Goal: Task Accomplishment & Management: Use online tool/utility

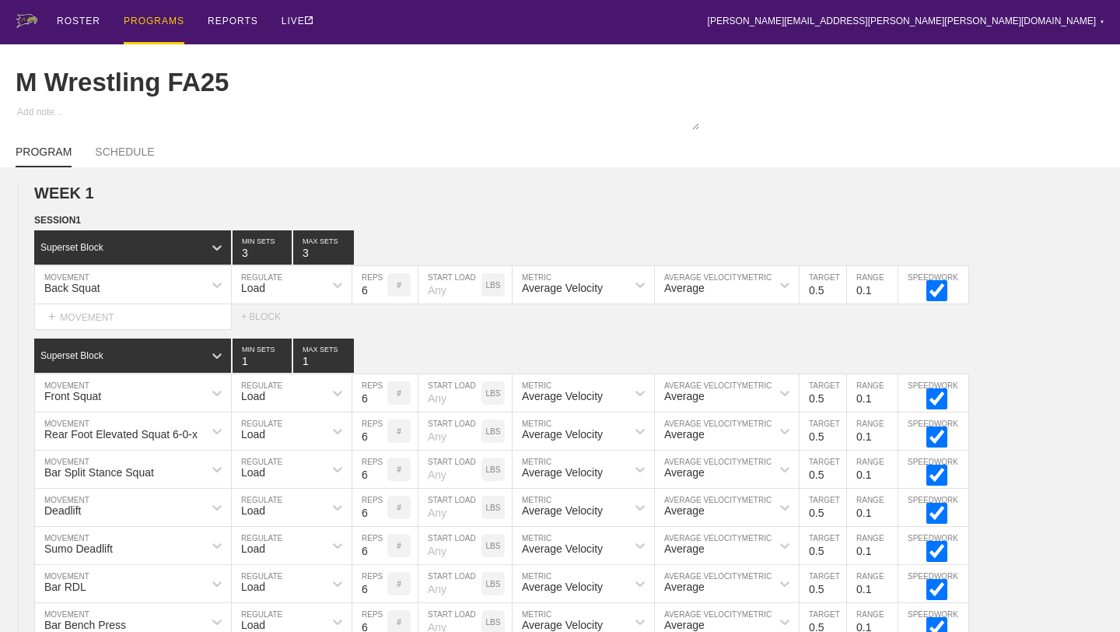
click at [173, 30] on div "PROGRAMS" at bounding box center [154, 22] width 61 height 44
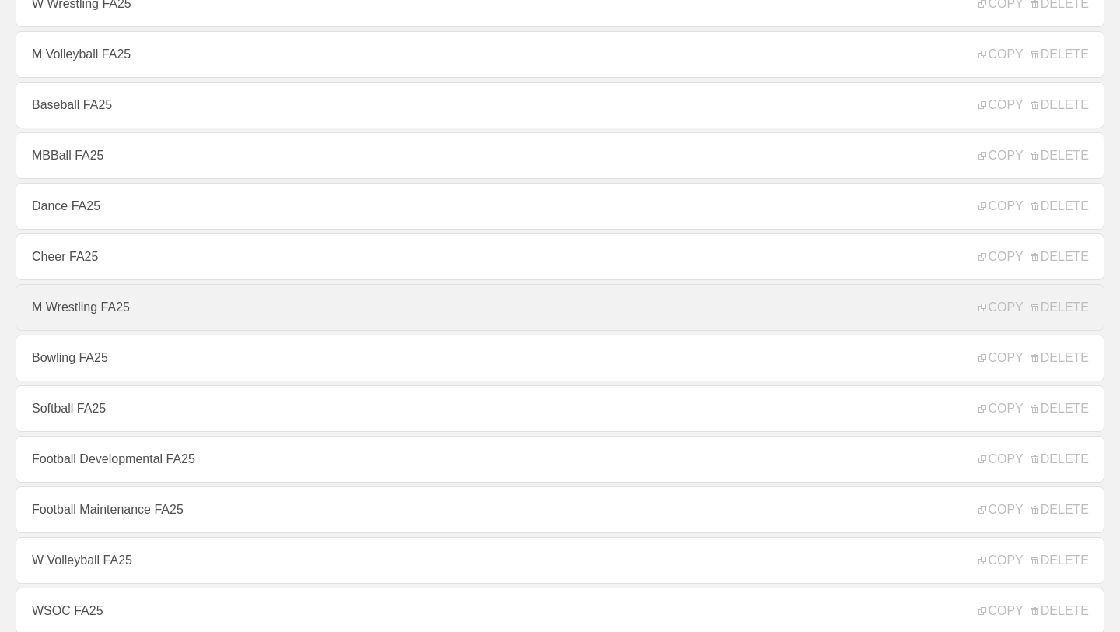
scroll to position [165, 0]
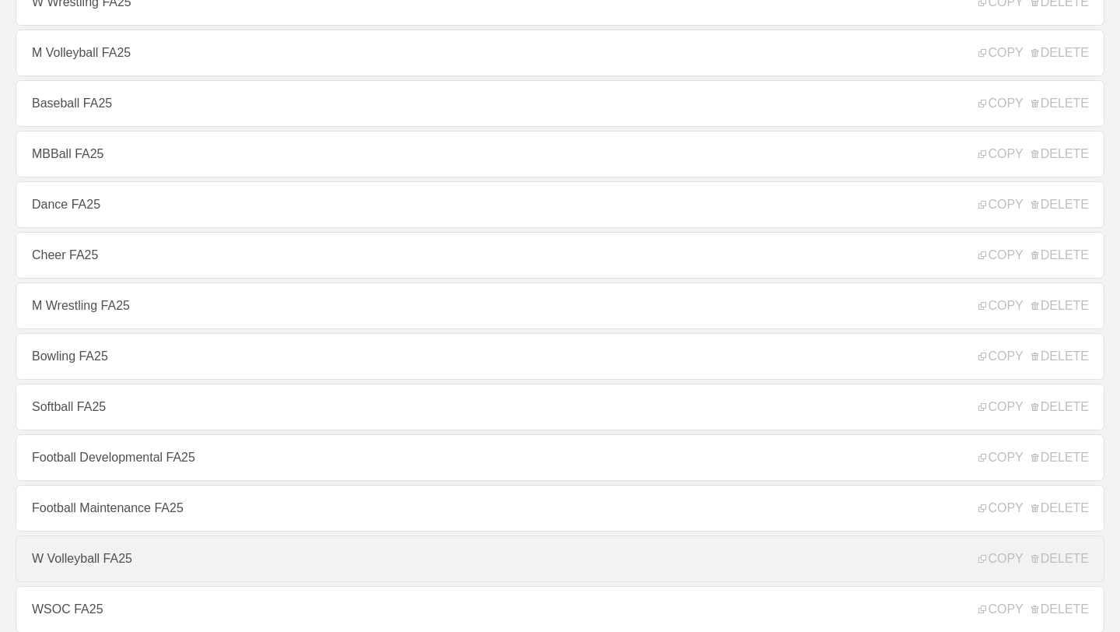
click at [65, 551] on link "W Volleyball FA25" at bounding box center [560, 558] width 1089 height 47
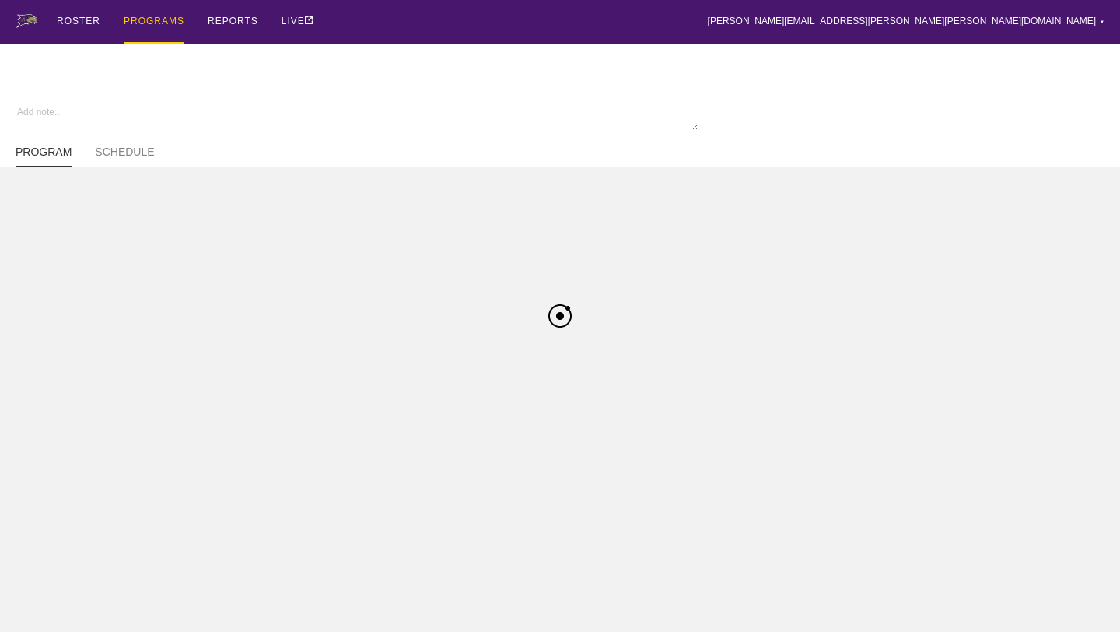
type textarea "x"
type input "W Volleyball FA25"
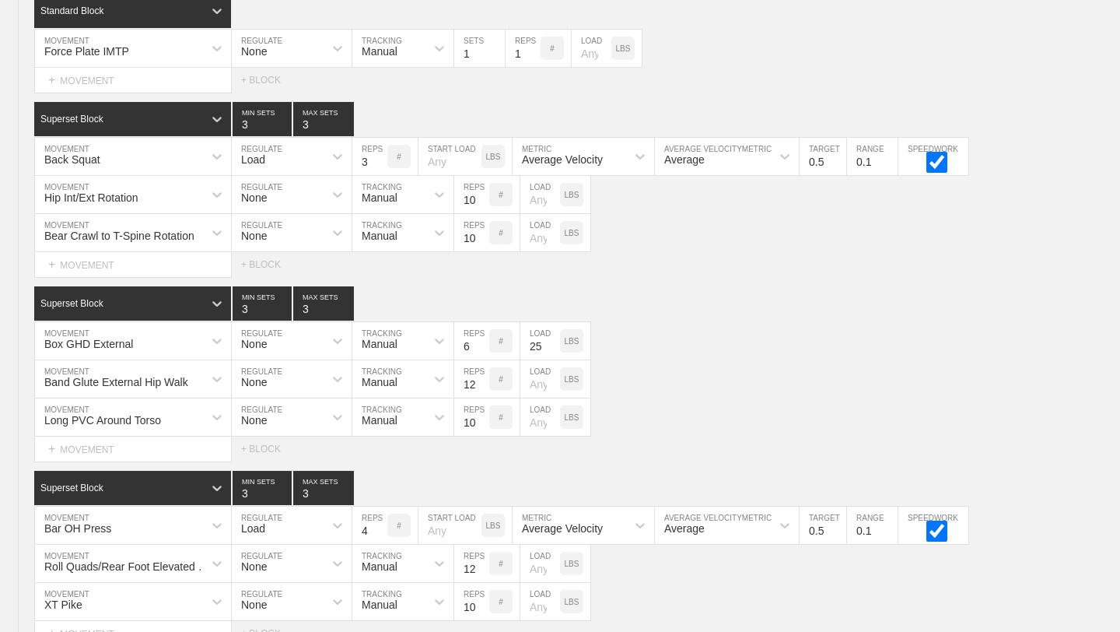
scroll to position [11327, 0]
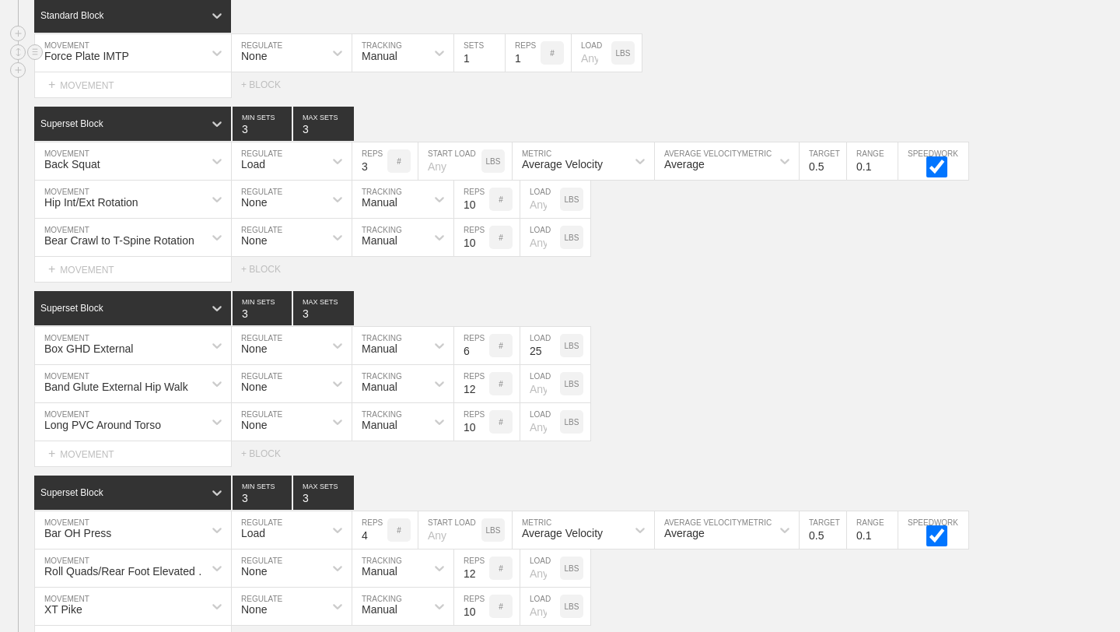
click at [1115, 70] on div "Force Plate IMTP MOVEMENT None REGULATE Manual TRACKING 1 SETS 1 REPS # LOAD LBS" at bounding box center [560, 53] width 1120 height 38
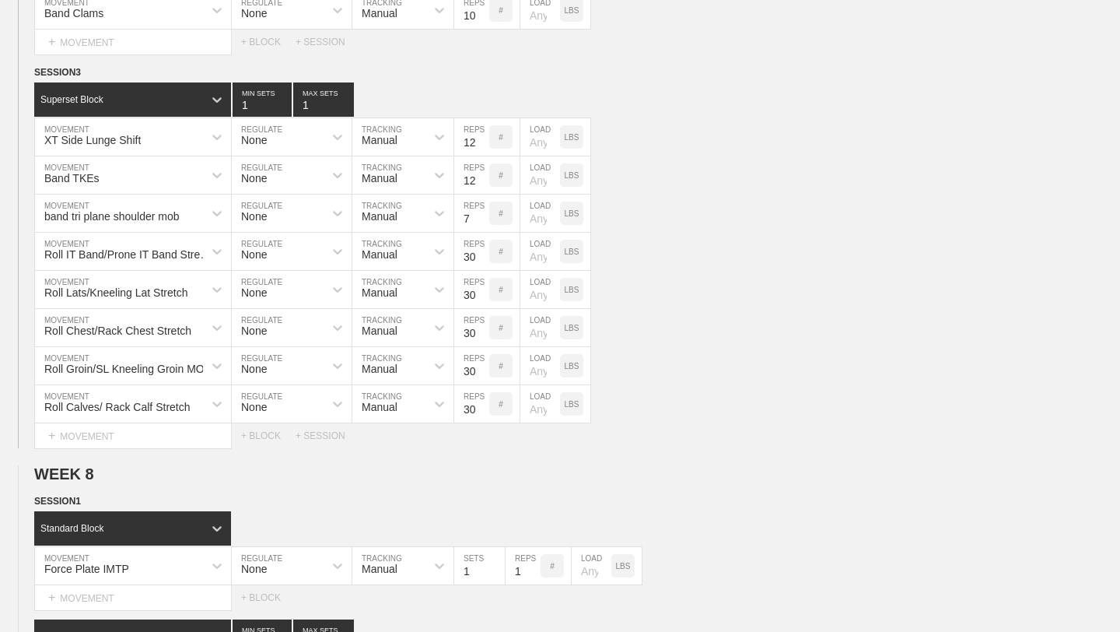
scroll to position [10815, 0]
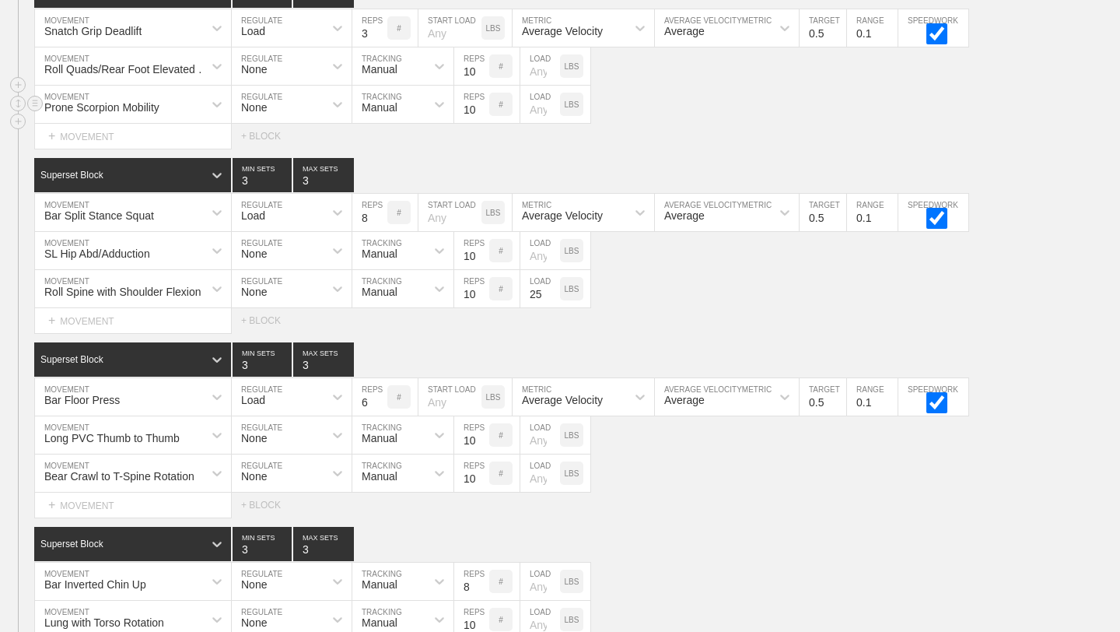
click at [914, 97] on div "Prone Scorpion Mobility MOVEMENT None REGULATE Manual TRACKING 10 REPS # LOAD L…" at bounding box center [560, 105] width 1120 height 38
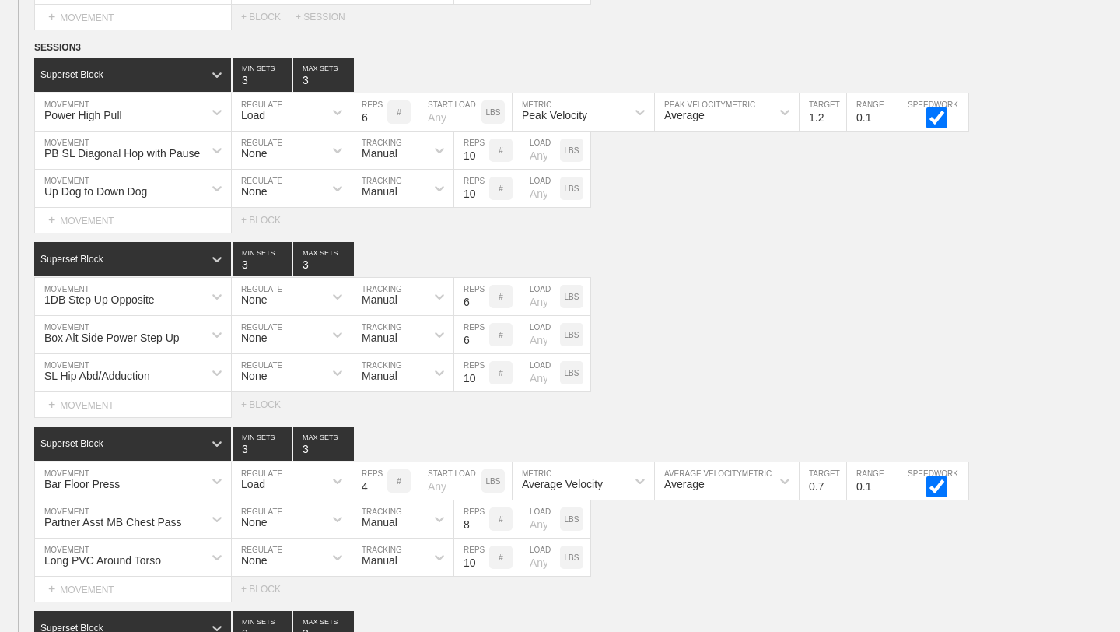
scroll to position [13359, 0]
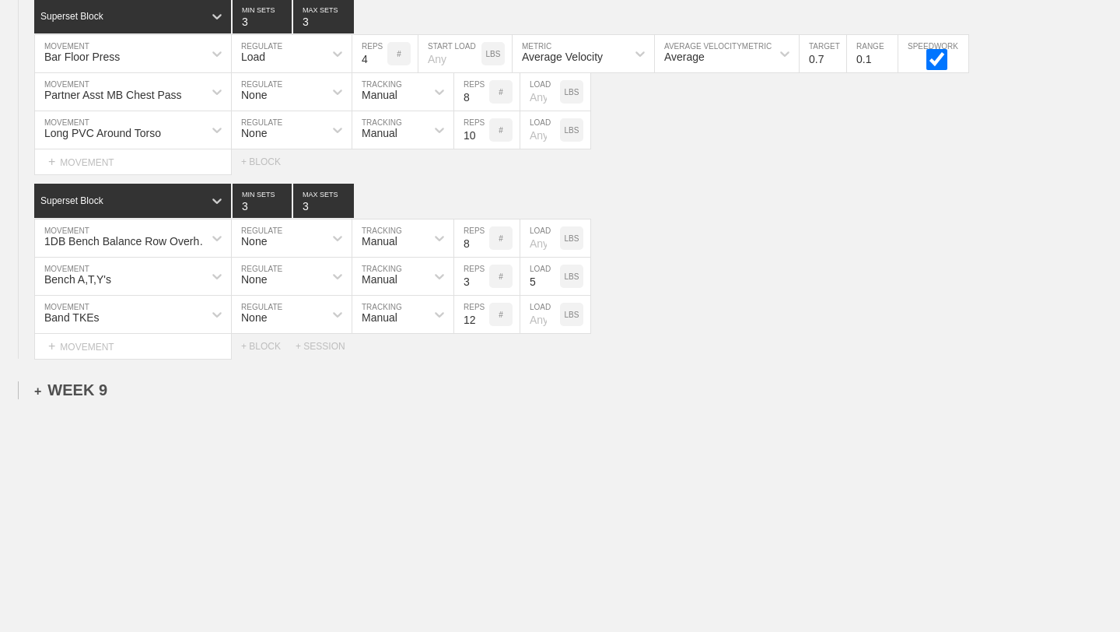
click at [95, 390] on div "+ WEEK 9" at bounding box center [70, 390] width 73 height 18
click at [91, 408] on div "+ SESSION 1" at bounding box center [64, 406] width 60 height 14
click at [127, 430] on div "+ BLOCK" at bounding box center [132, 434] width 196 height 25
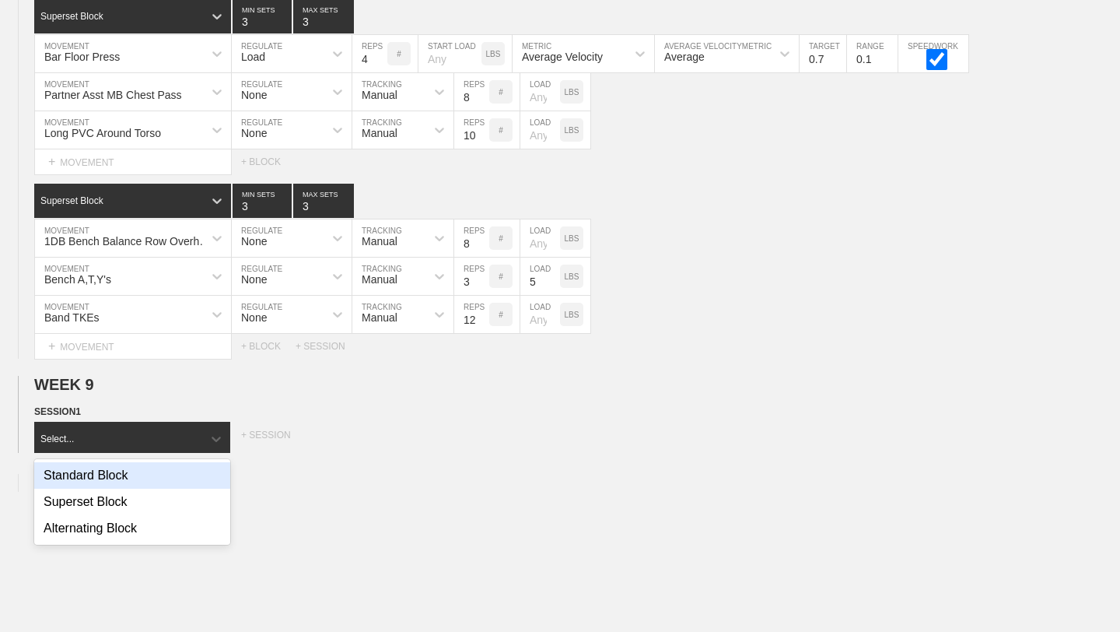
click at [124, 481] on div "Standard Block" at bounding box center [132, 475] width 196 height 26
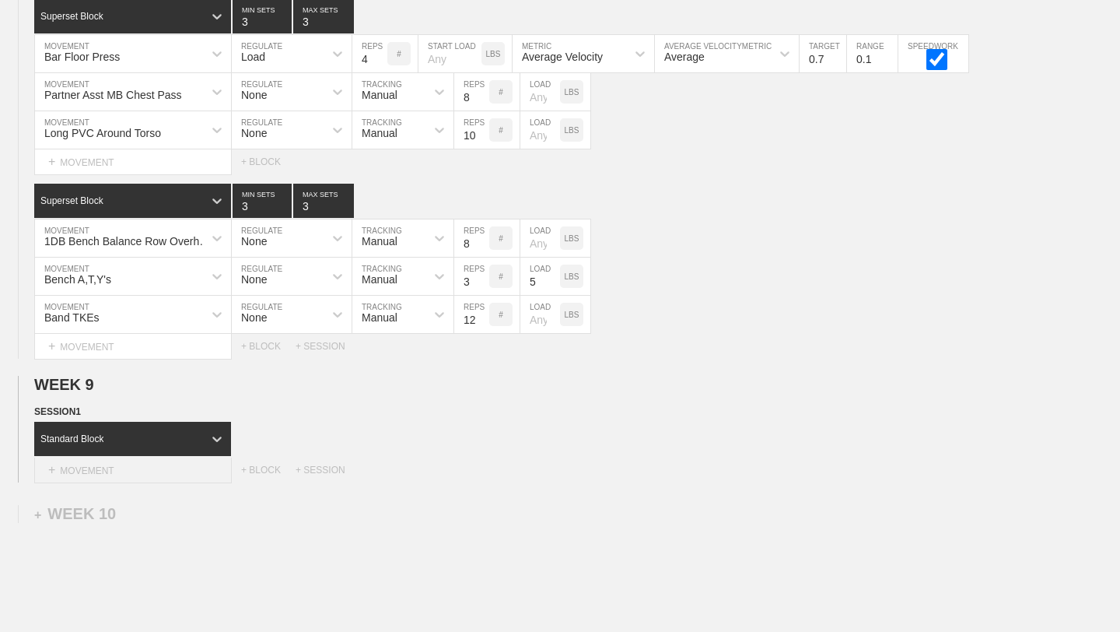
click at [127, 474] on div "+ MOVEMENT" at bounding box center [133, 470] width 198 height 26
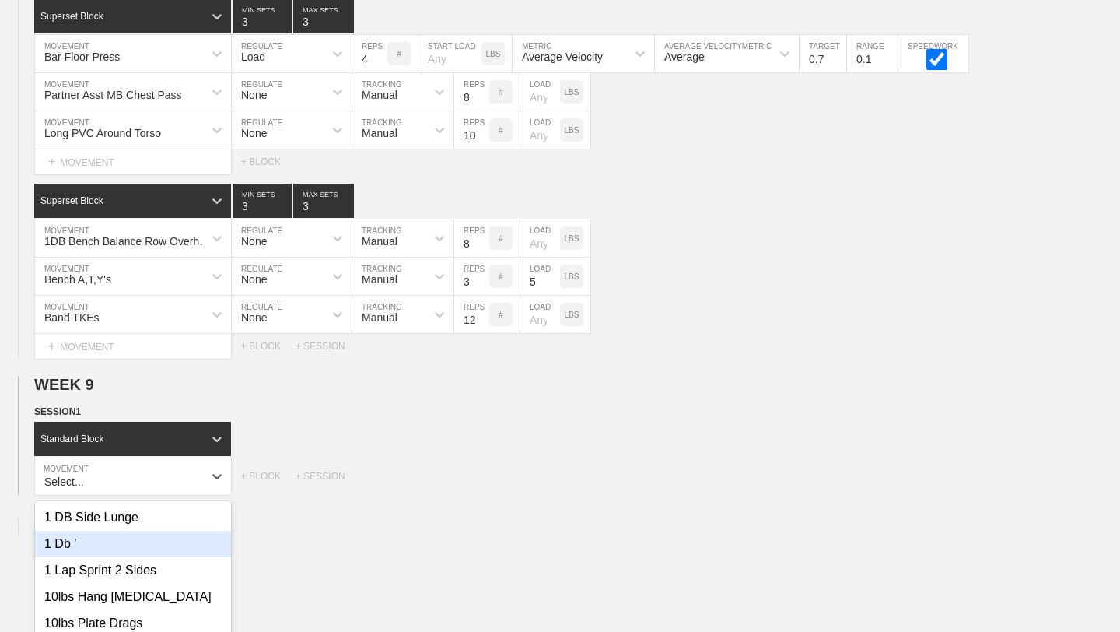
scroll to position [13467, 0]
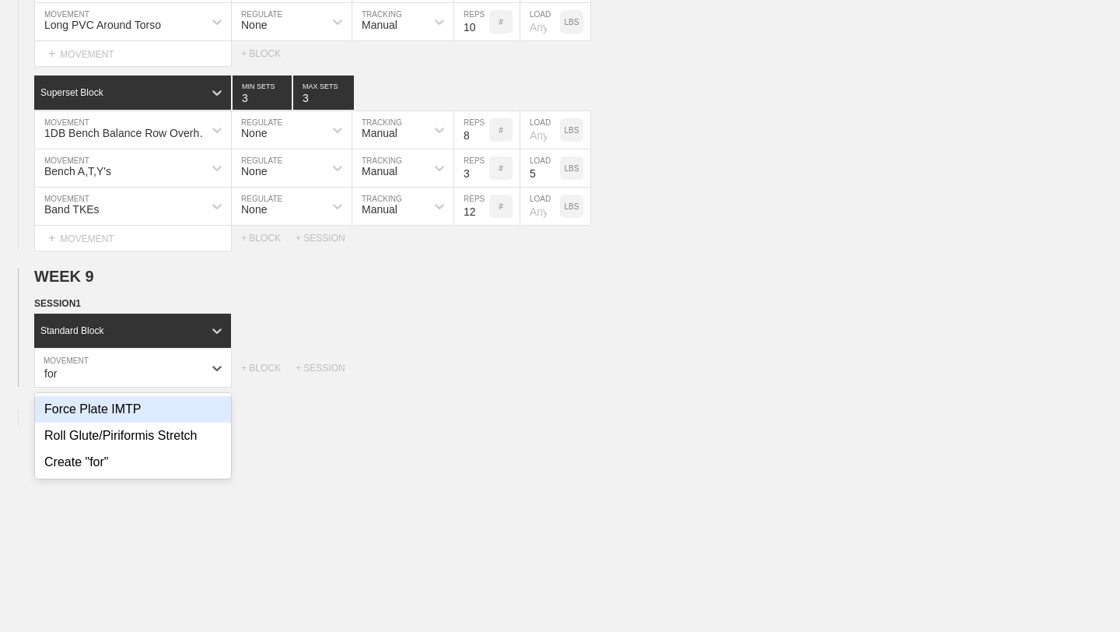
click at [106, 404] on div "Force Plate IMTP" at bounding box center [133, 409] width 196 height 26
type input "for"
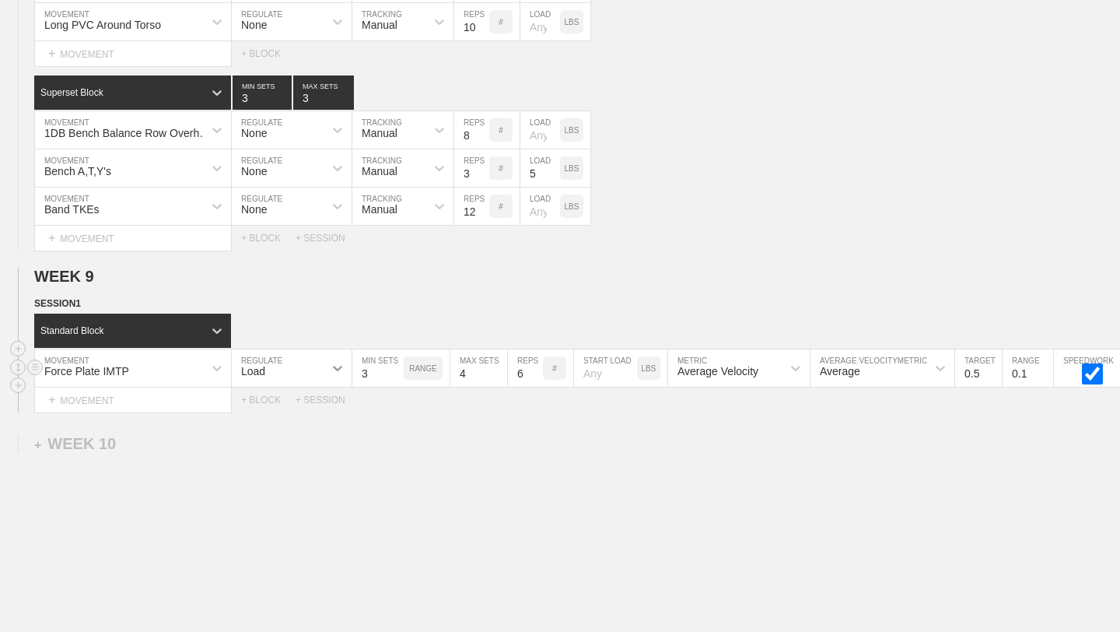
click at [341, 373] on icon at bounding box center [338, 368] width 16 height 16
click at [319, 408] on div "None" at bounding box center [292, 409] width 120 height 26
click at [441, 366] on icon at bounding box center [440, 368] width 16 height 16
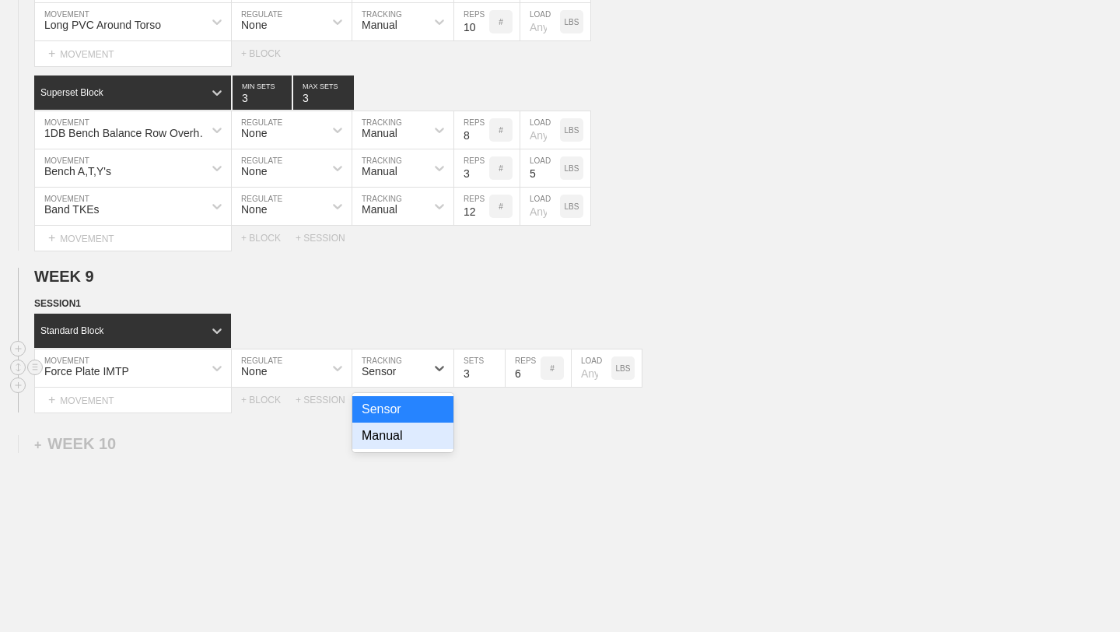
click at [390, 445] on div "Manual" at bounding box center [402, 435] width 101 height 26
click at [498, 376] on input "2" at bounding box center [479, 367] width 51 height 37
click at [498, 376] on input "1" at bounding box center [479, 367] width 51 height 37
type input "1"
click at [498, 376] on input "1" at bounding box center [479, 367] width 51 height 37
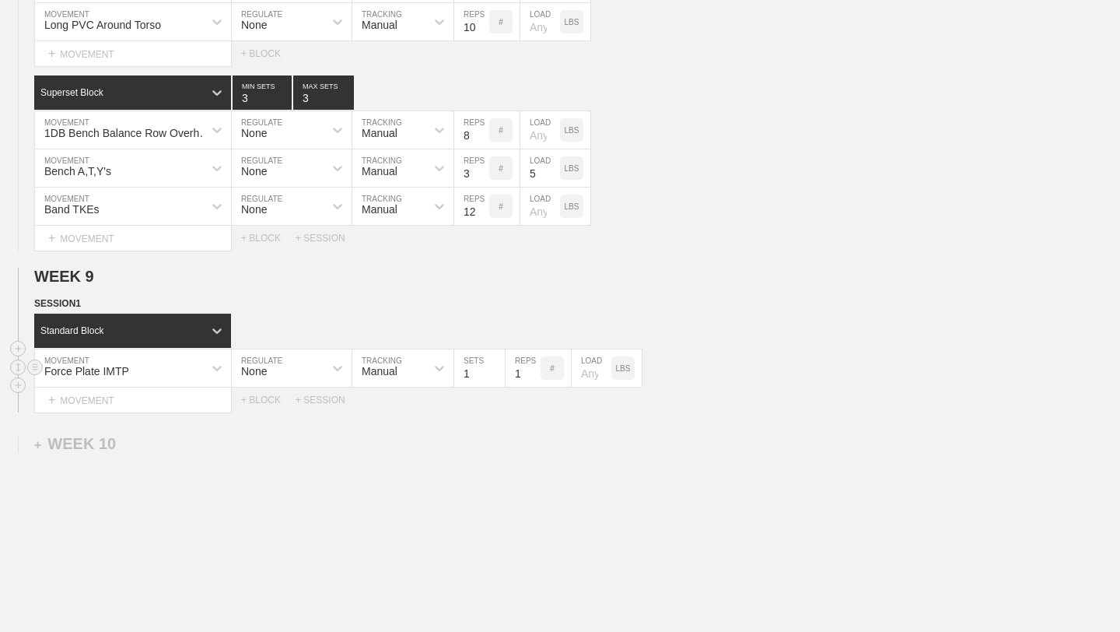
type input "1"
click at [535, 376] on input "1" at bounding box center [523, 367] width 35 height 37
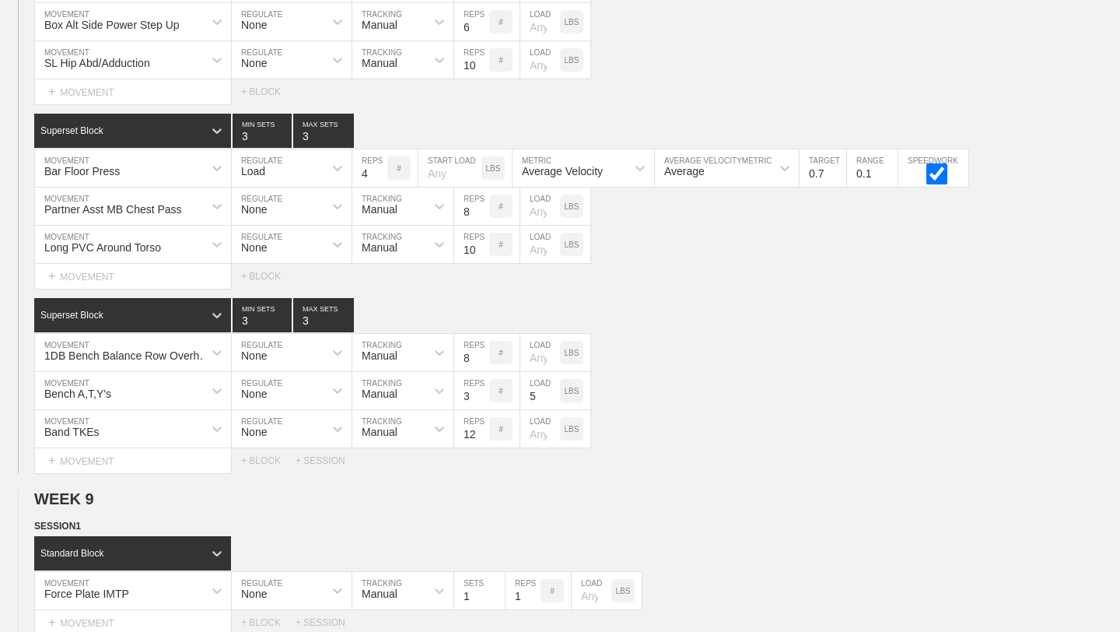
scroll to position [13521, 0]
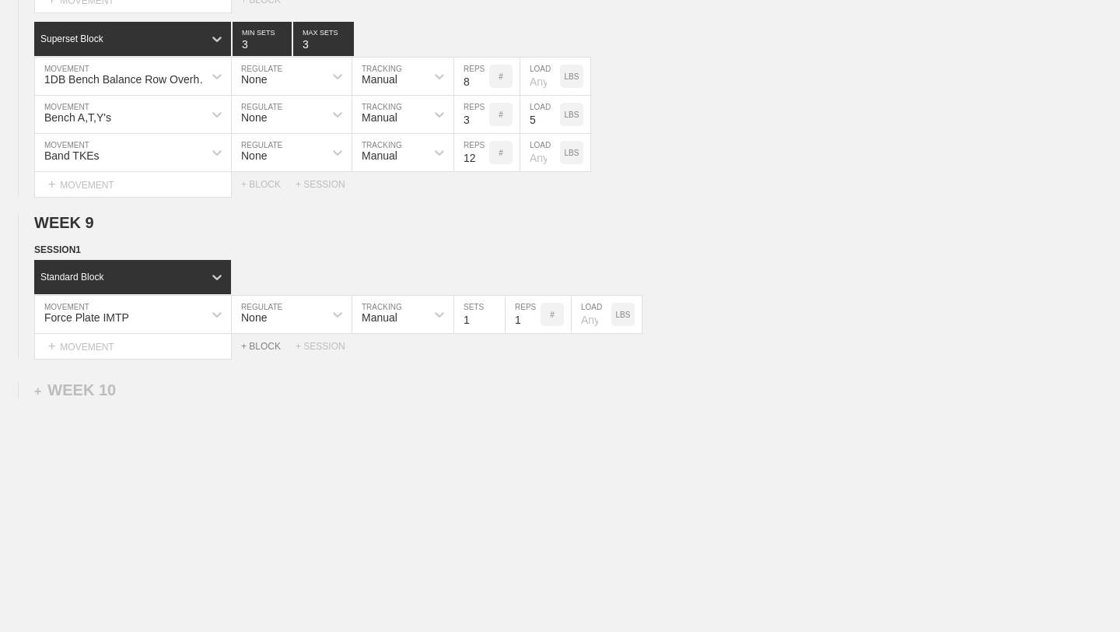
click at [269, 343] on div "+ BLOCK" at bounding box center [268, 346] width 54 height 11
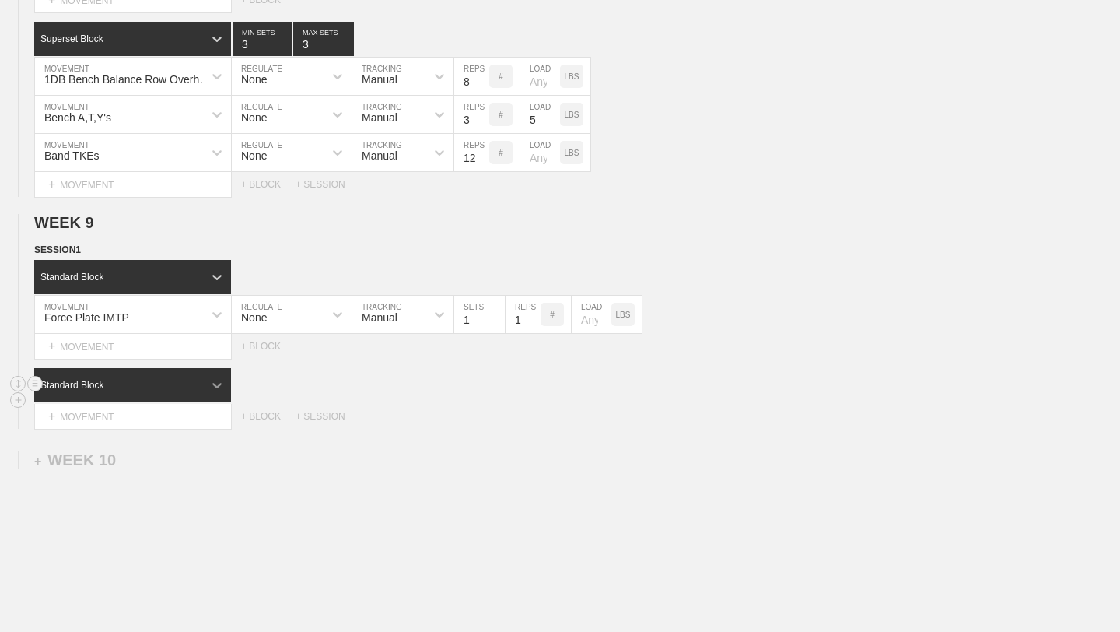
click at [212, 382] on icon at bounding box center [217, 385] width 16 height 16
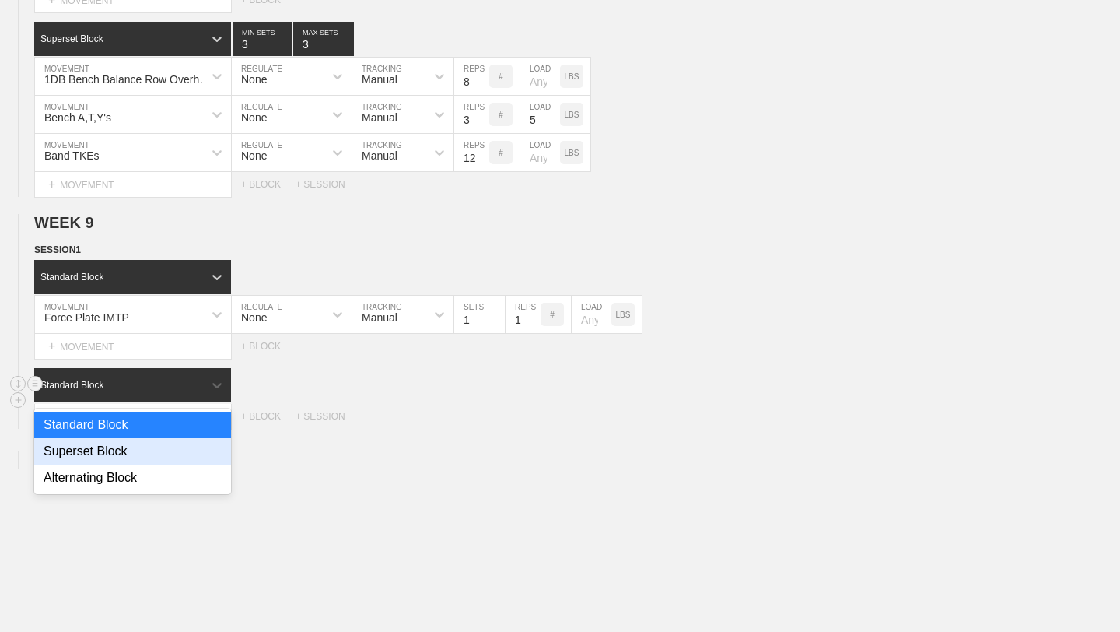
click at [128, 457] on div "Superset Block" at bounding box center [132, 451] width 197 height 26
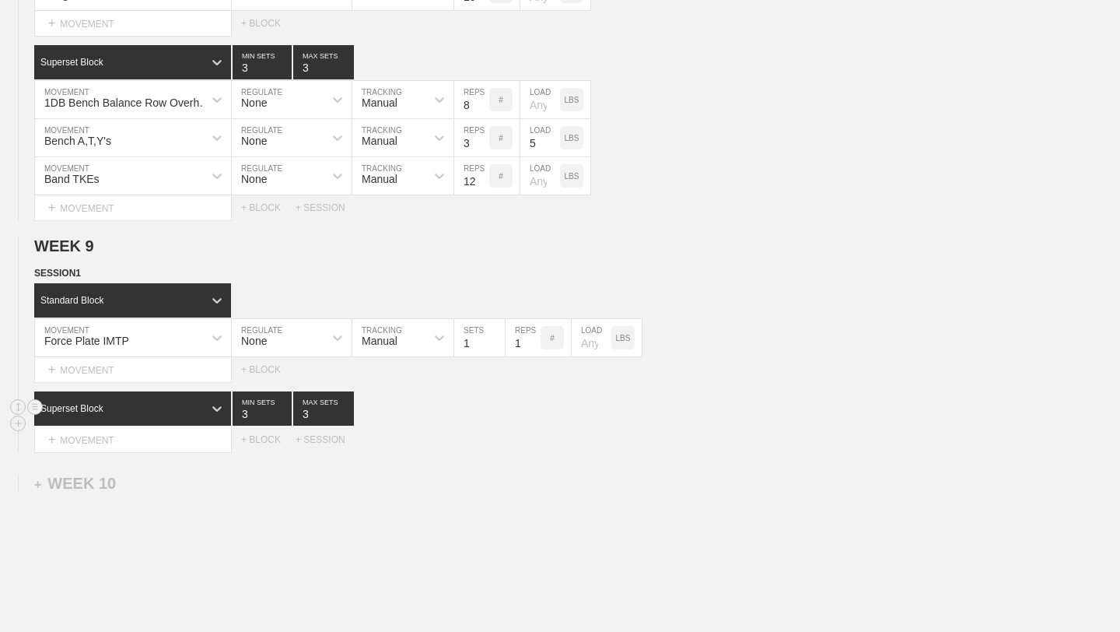
scroll to position [13591, 0]
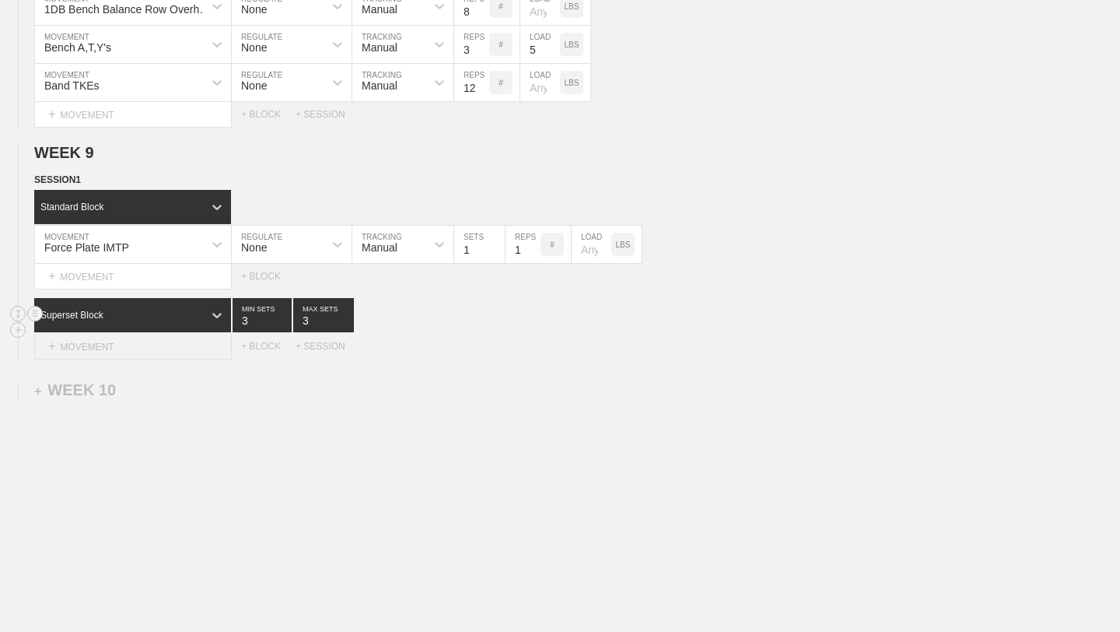
click at [125, 345] on div "+ MOVEMENT" at bounding box center [133, 347] width 198 height 26
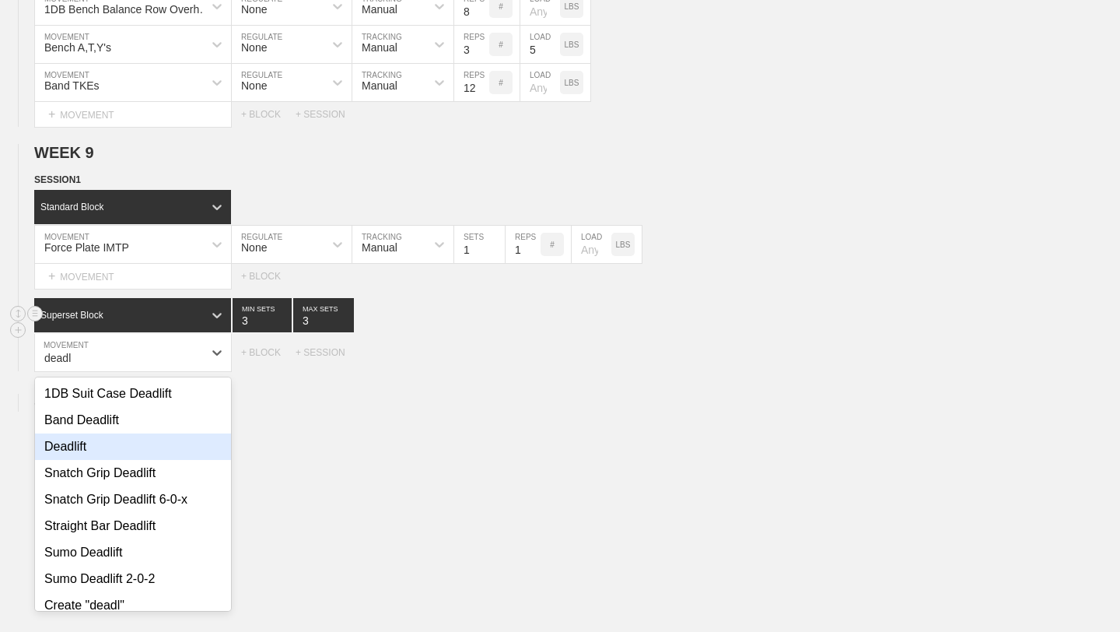
click at [72, 446] on div "Deadlift" at bounding box center [133, 446] width 196 height 26
type input "deadl"
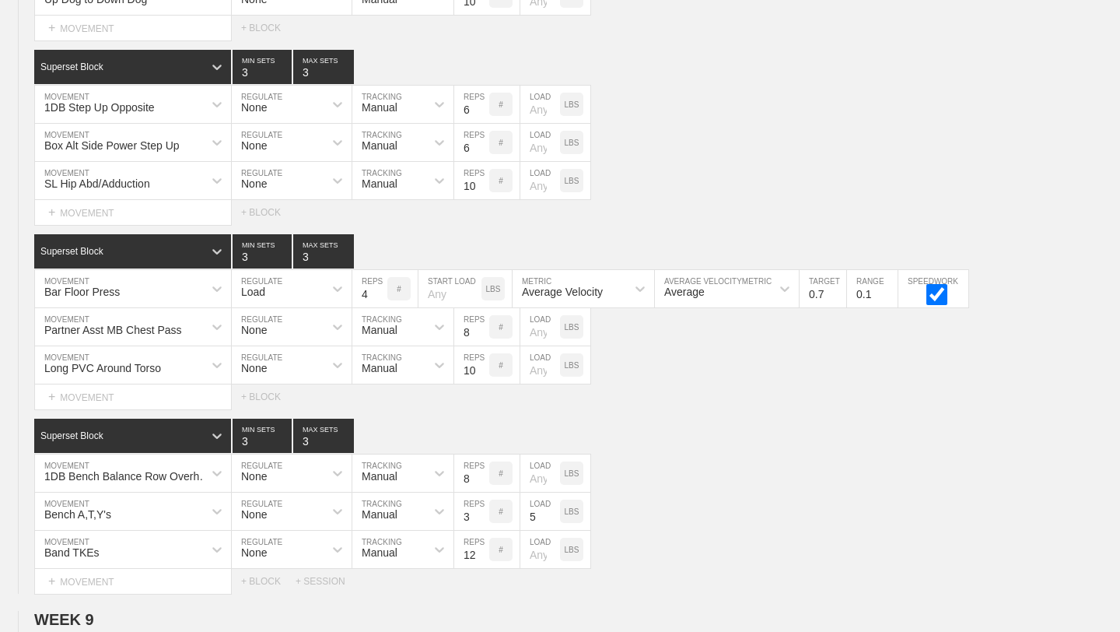
scroll to position [13629, 0]
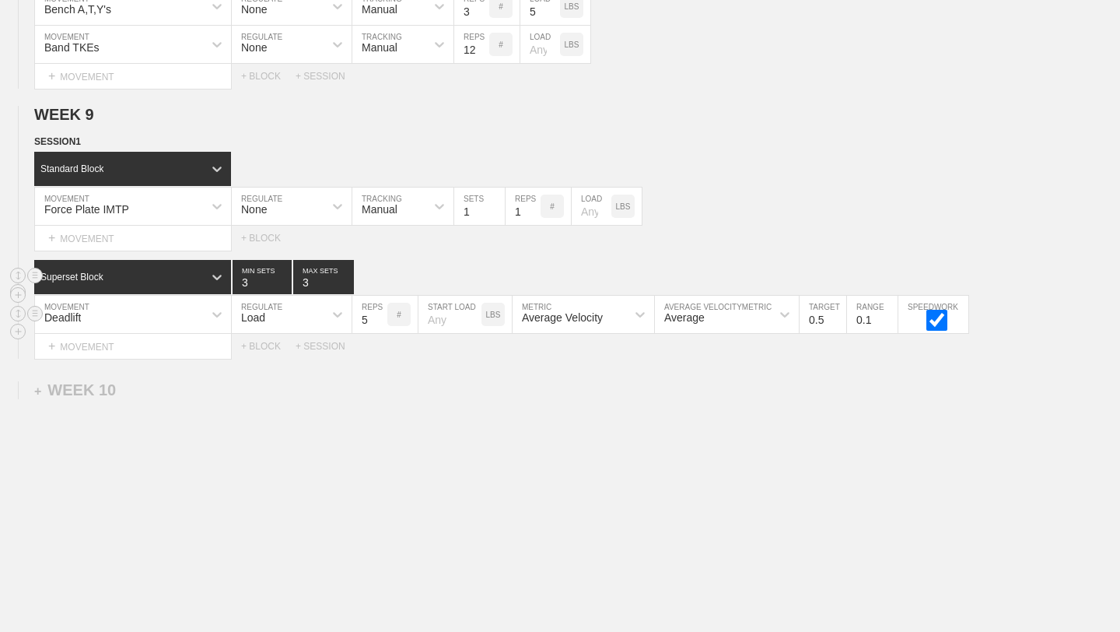
click at [382, 323] on input "5" at bounding box center [369, 314] width 35 height 37
click at [382, 323] on input "4" at bounding box center [369, 314] width 35 height 37
type input "3"
click at [382, 323] on input "3" at bounding box center [369, 314] width 35 height 37
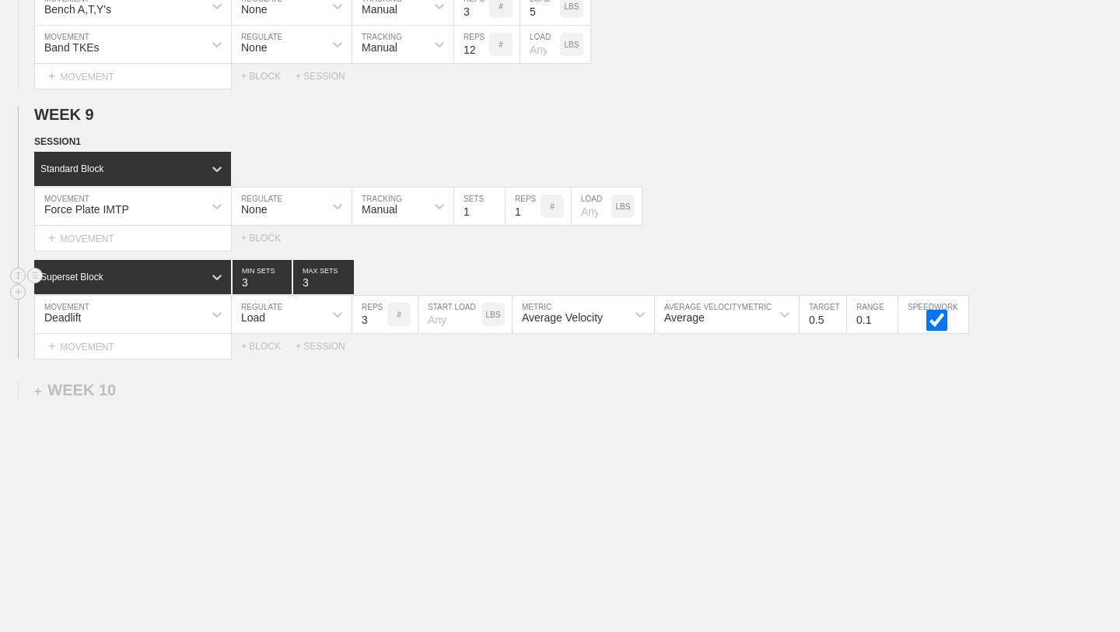
click at [736, 131] on div "WEEK 9 DUPLICATE DELETE SESSION 1 Standard Block DUPLICATE INSERT MOVEMENT AFTE…" at bounding box center [560, 232] width 1120 height 253
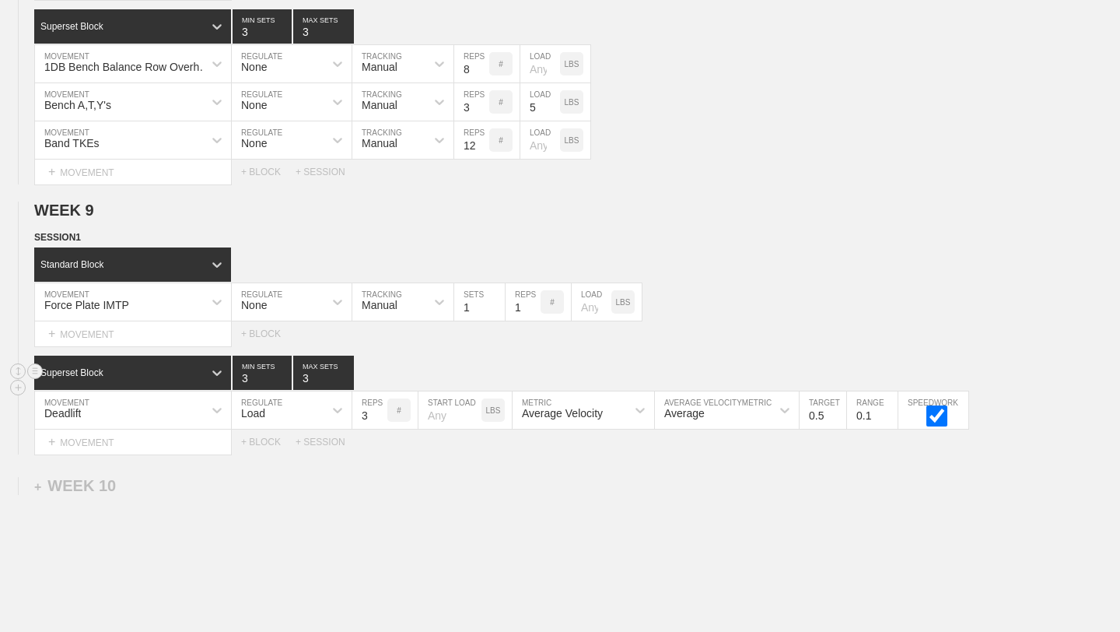
scroll to position [13500, 0]
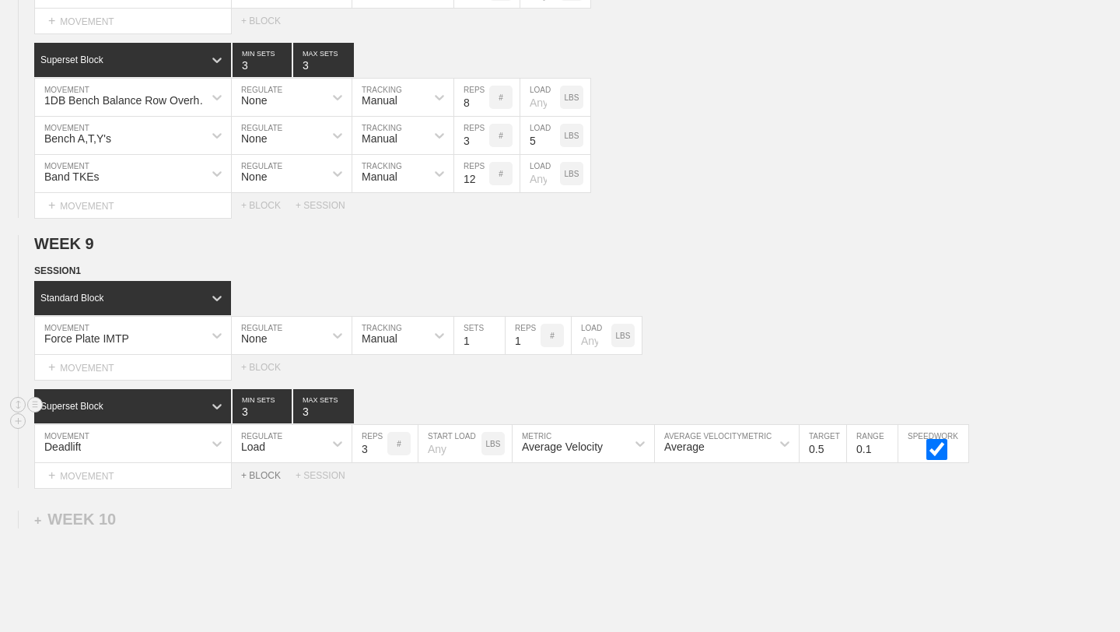
click at [268, 474] on div "+ BLOCK" at bounding box center [268, 475] width 54 height 11
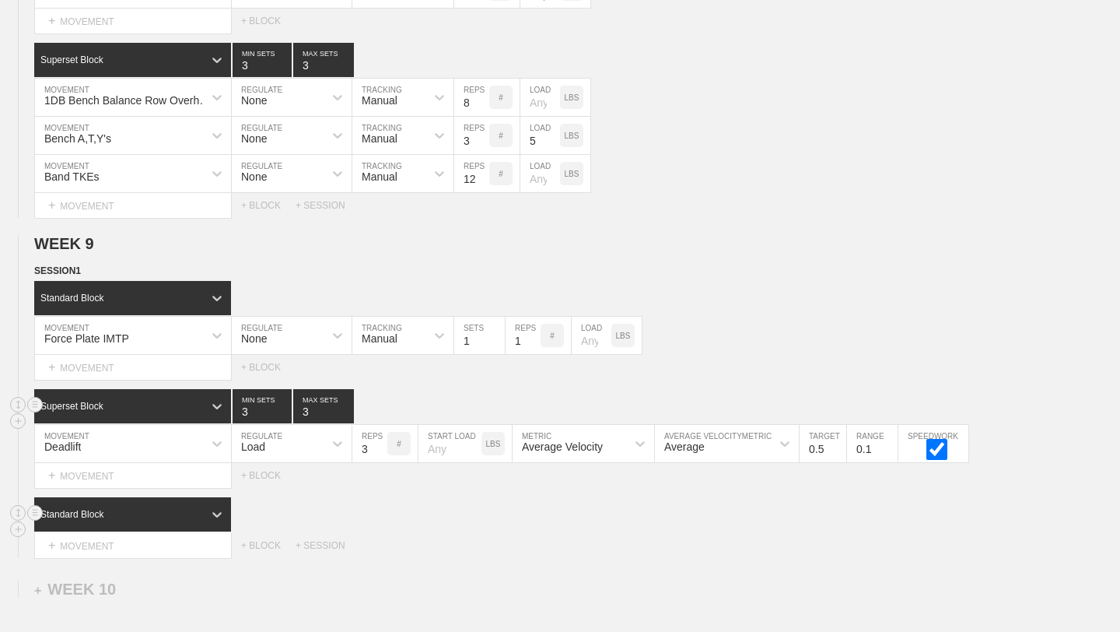
click at [196, 507] on div "Standard Block" at bounding box center [118, 514] width 169 height 14
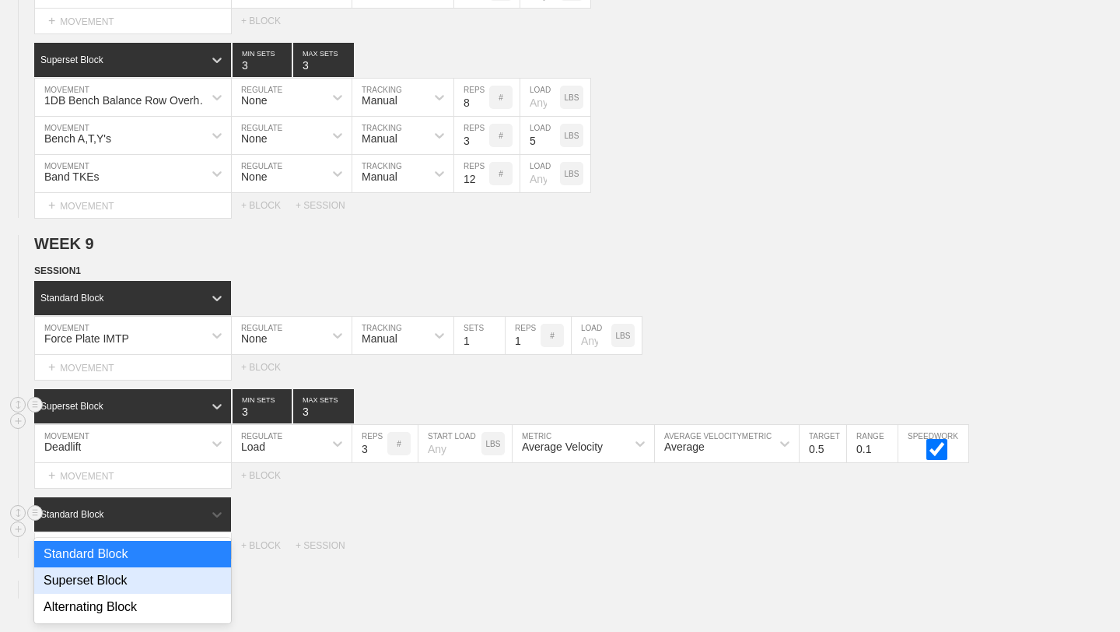
click at [161, 577] on div "Superset Block" at bounding box center [132, 580] width 197 height 26
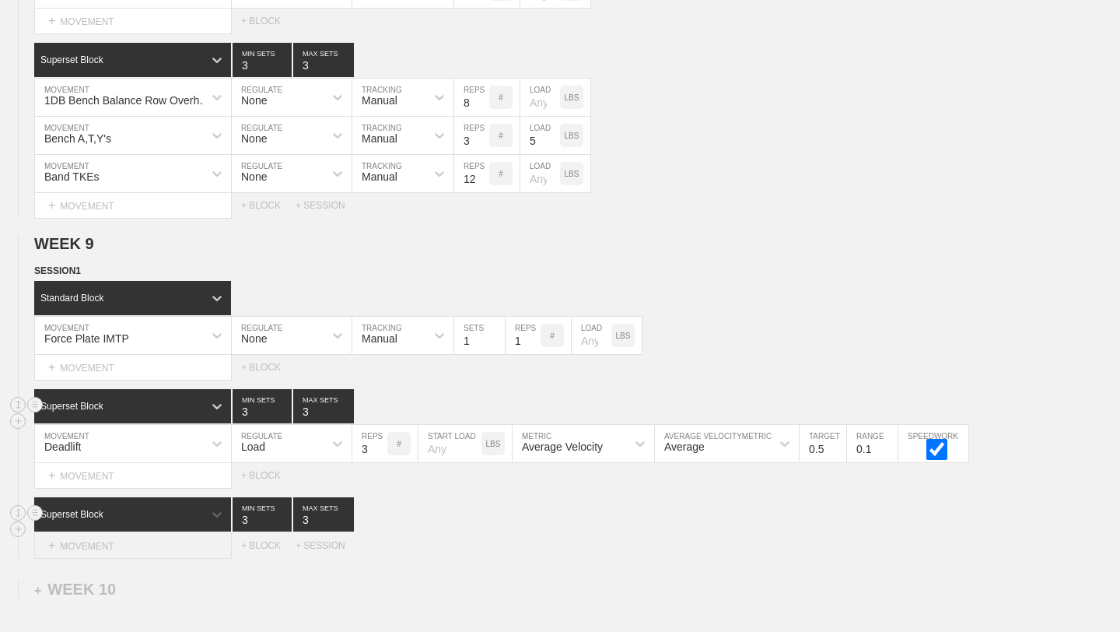
click at [156, 554] on div "+ MOVEMENT" at bounding box center [133, 546] width 198 height 26
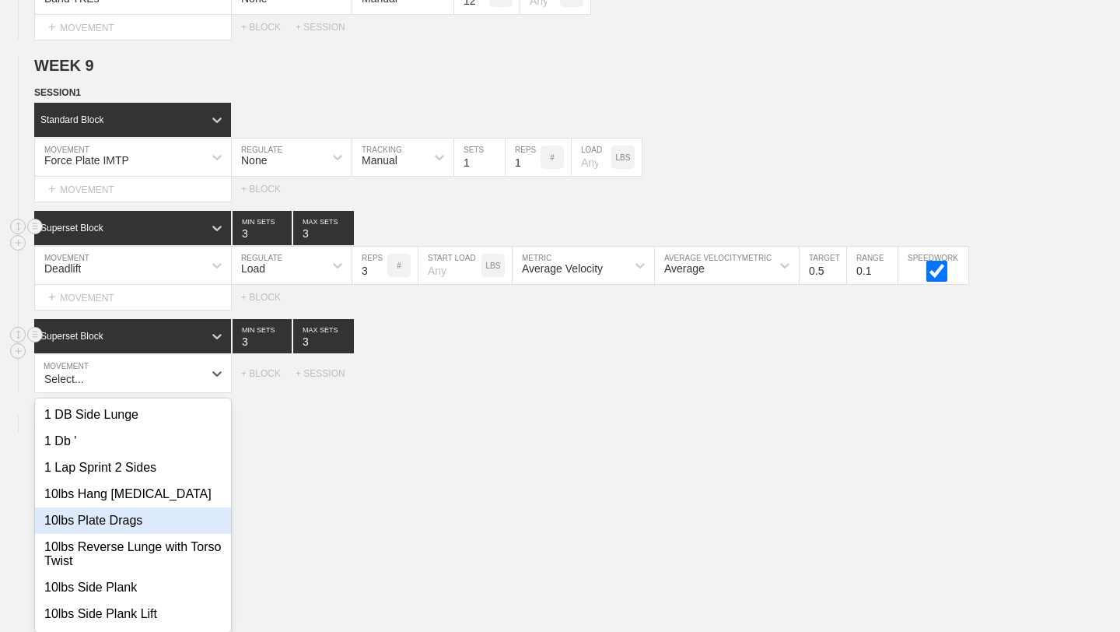
scroll to position [13684, 0]
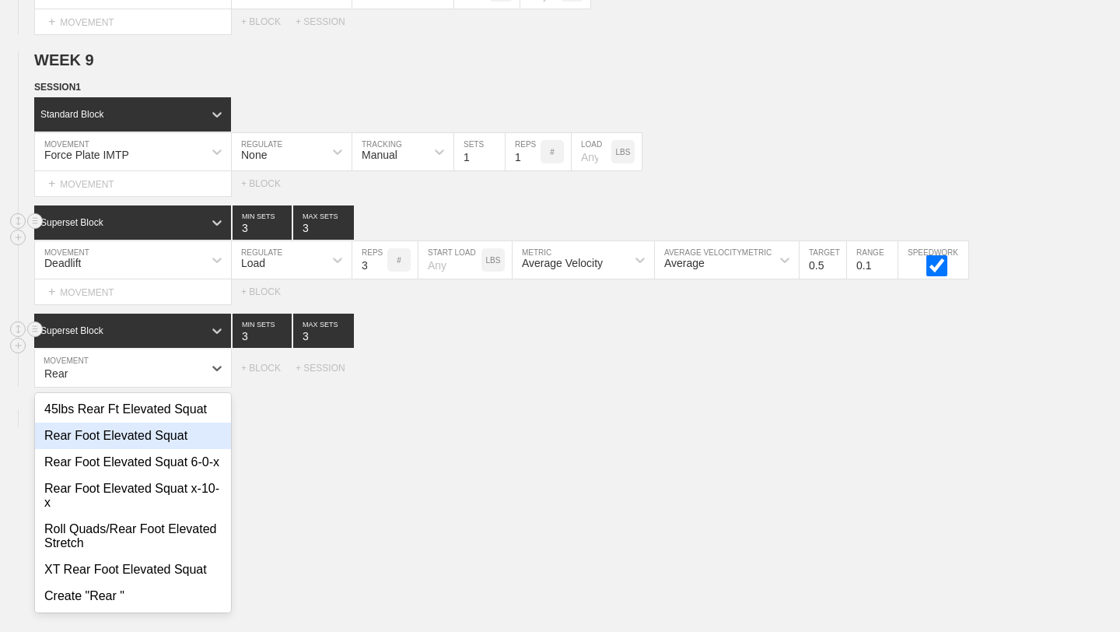
click at [153, 429] on div "Rear Foot Elevated Squat" at bounding box center [133, 435] width 196 height 26
type input "Rear"
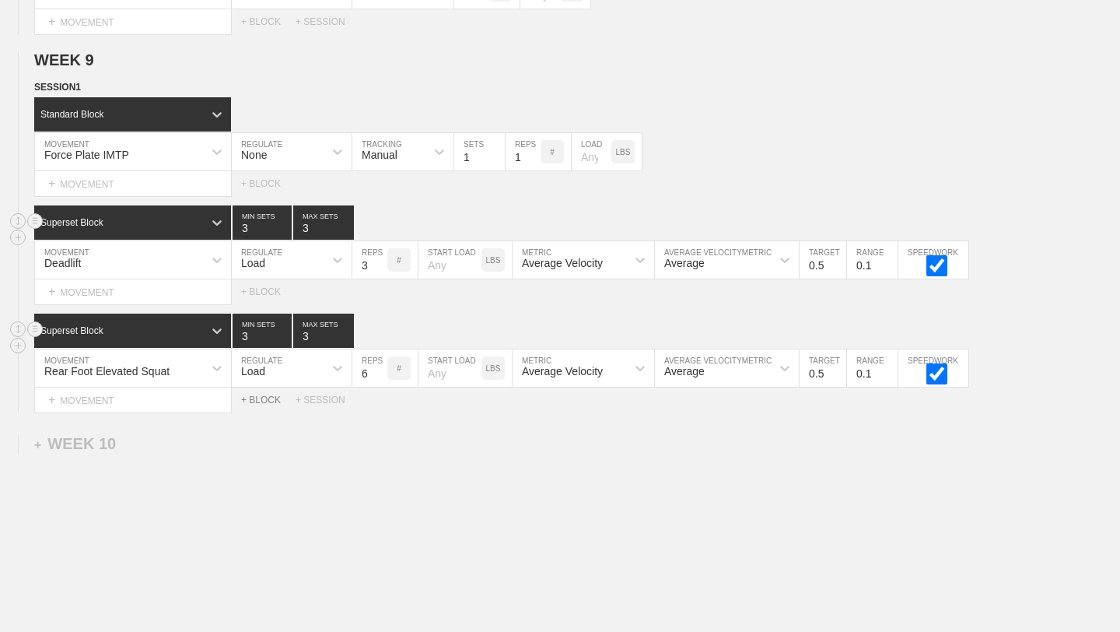
click at [264, 400] on div "+ BLOCK" at bounding box center [268, 399] width 54 height 11
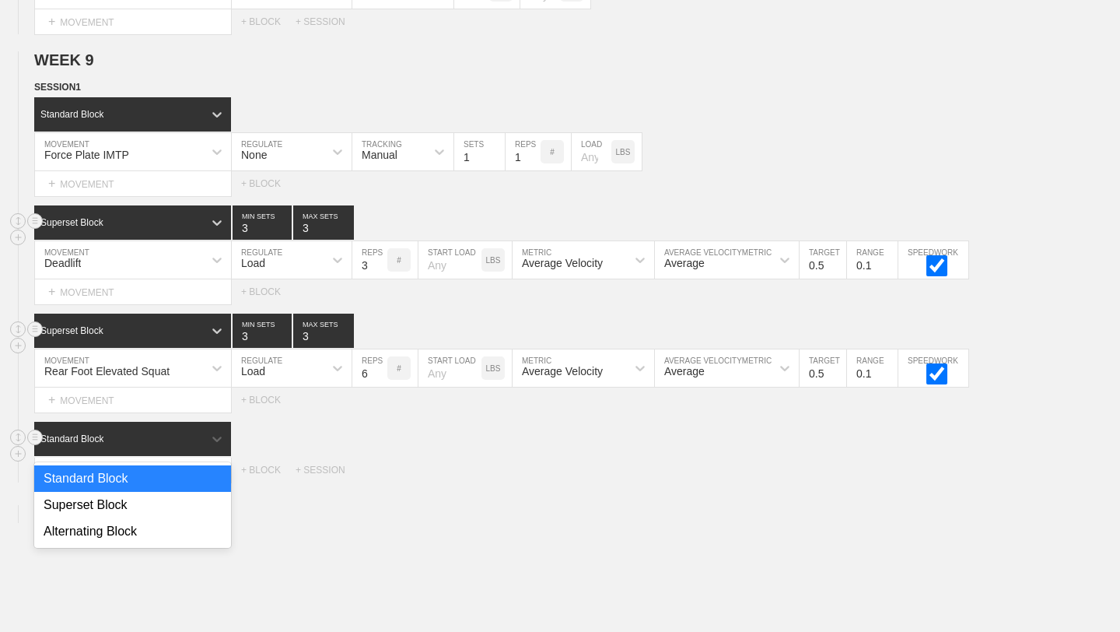
click at [201, 426] on div "Standard Block" at bounding box center [132, 439] width 197 height 34
click at [165, 509] on div "Superset Block" at bounding box center [132, 505] width 197 height 26
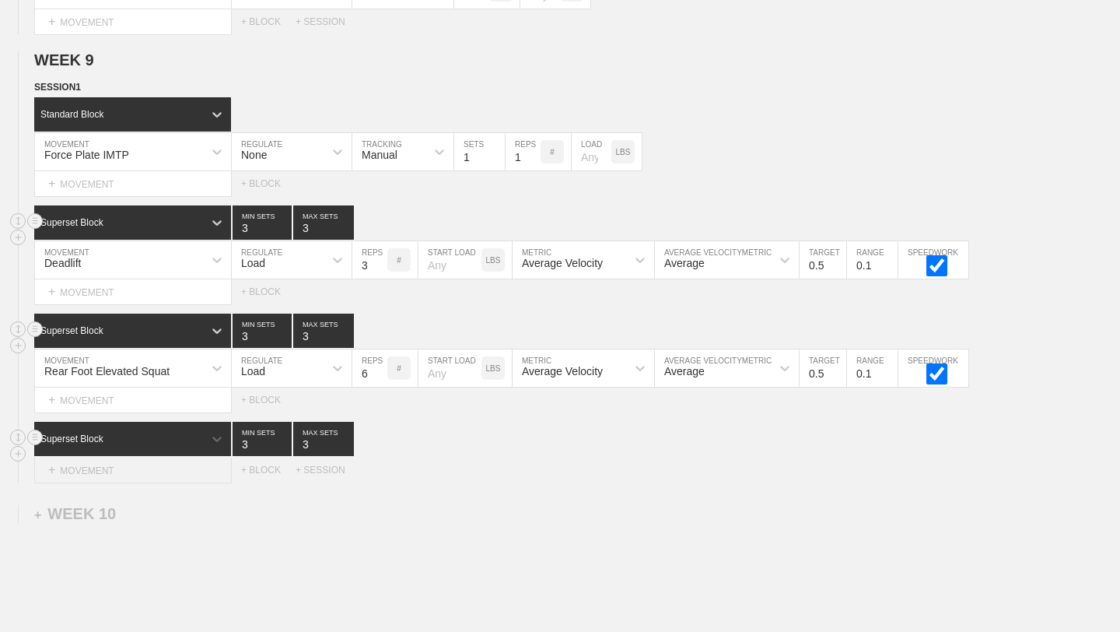
click at [183, 471] on div "+ MOVEMENT" at bounding box center [133, 470] width 198 height 26
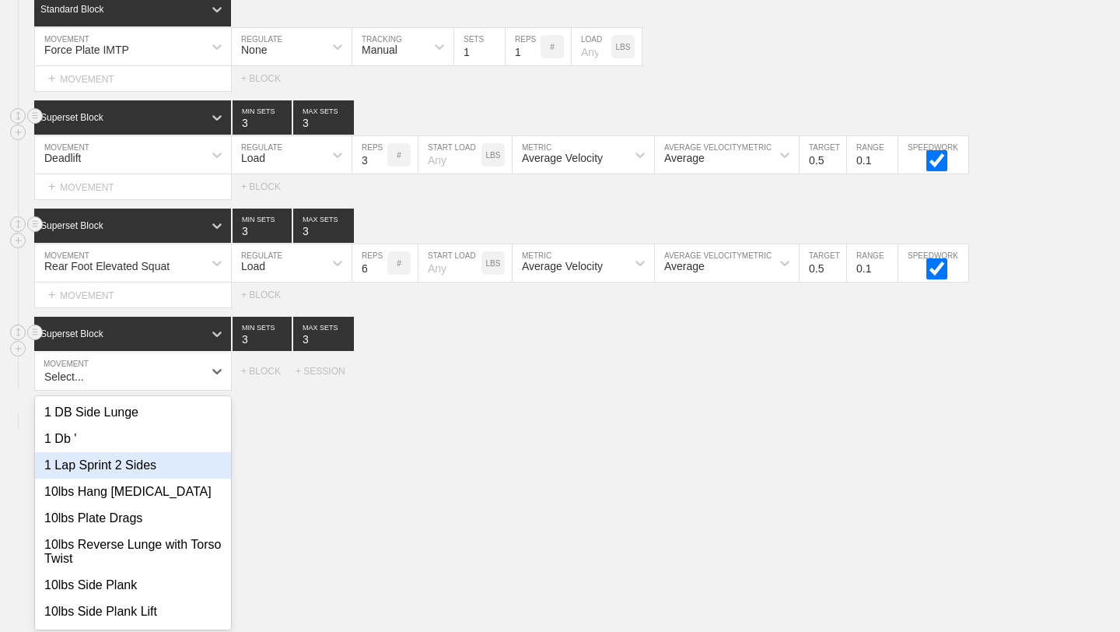
scroll to position [13792, 0]
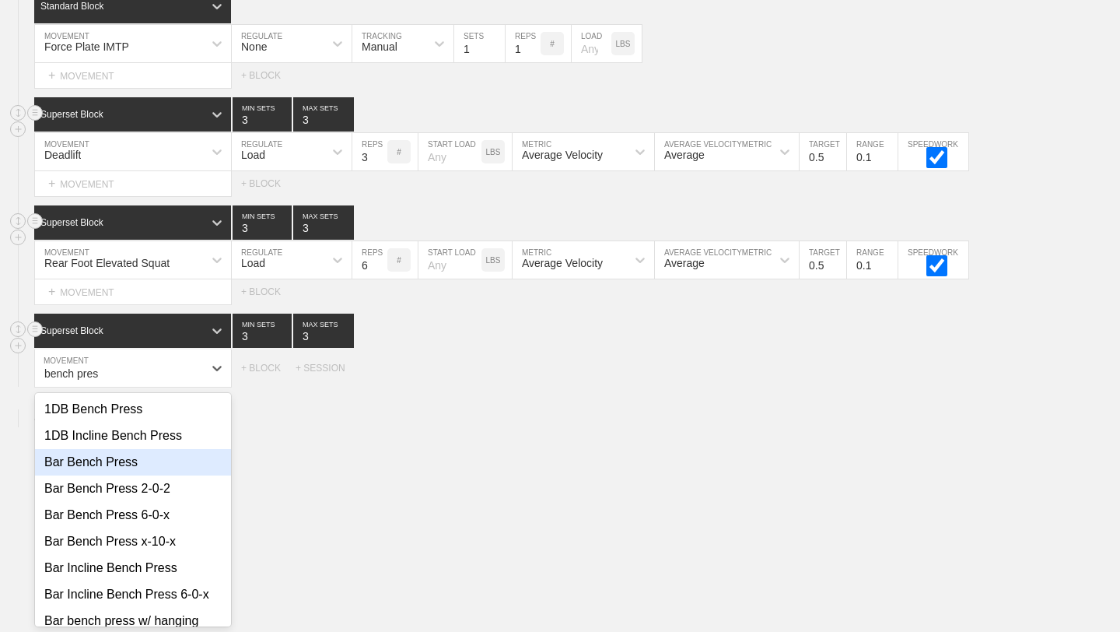
click at [145, 467] on div "Bar Bench Press" at bounding box center [133, 462] width 196 height 26
type input "bench pres"
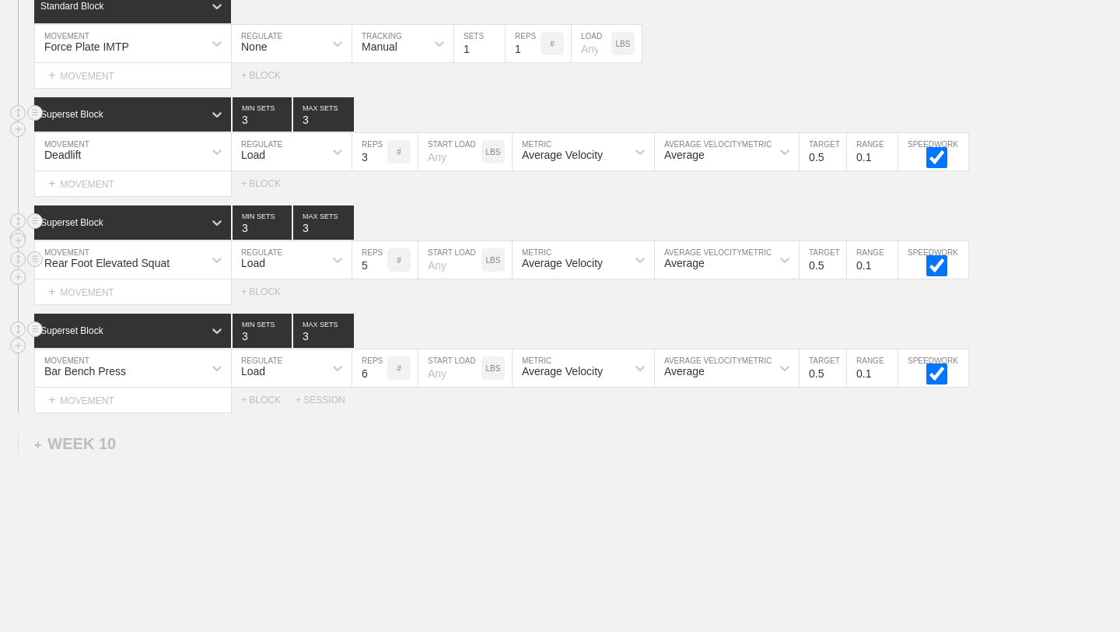
click at [381, 267] on input "5" at bounding box center [369, 259] width 35 height 37
click at [381, 254] on input "5" at bounding box center [369, 259] width 35 height 37
type input "6"
click at [381, 261] on input "6" at bounding box center [369, 259] width 35 height 37
click at [378, 376] on input "5" at bounding box center [369, 367] width 35 height 37
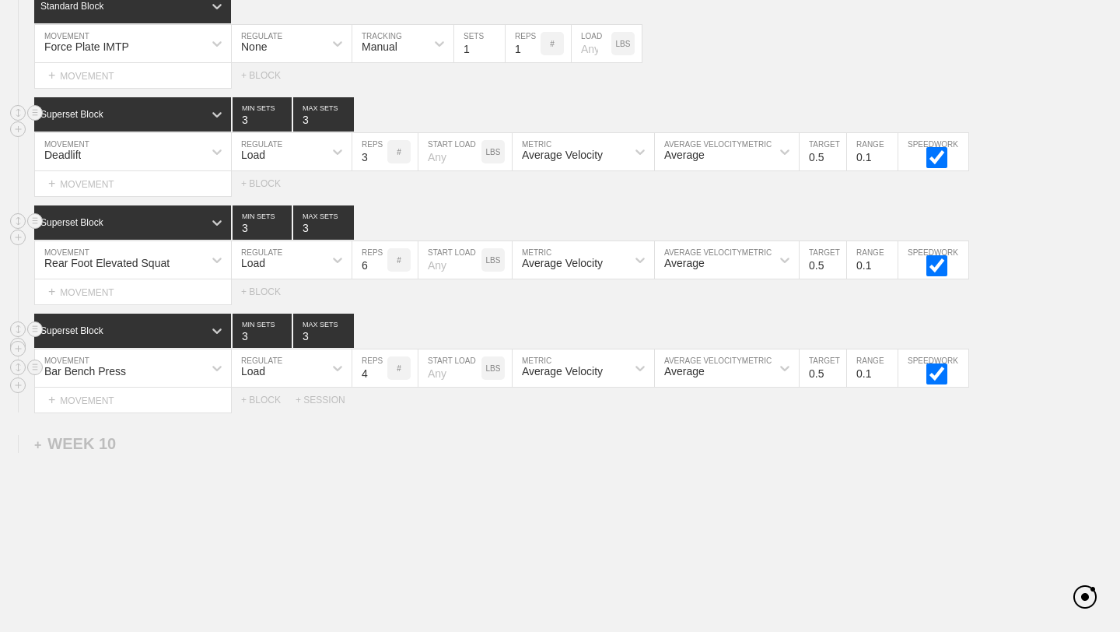
click at [378, 376] on input "4" at bounding box center [369, 367] width 35 height 37
type input "3"
click at [378, 376] on input "3" at bounding box center [369, 367] width 35 height 37
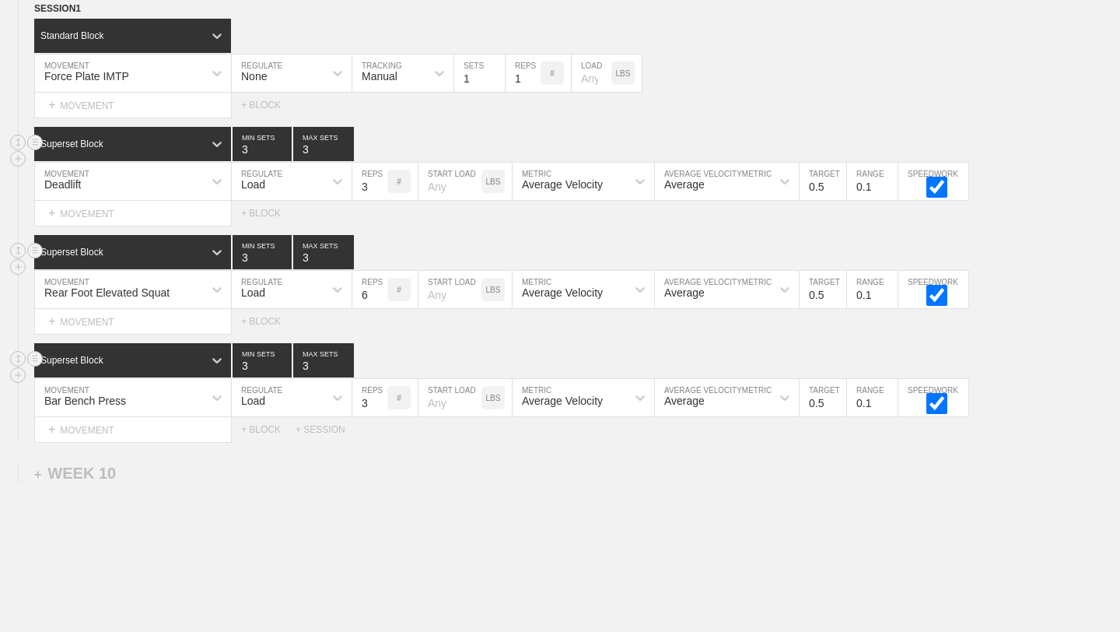
scroll to position [902, 0]
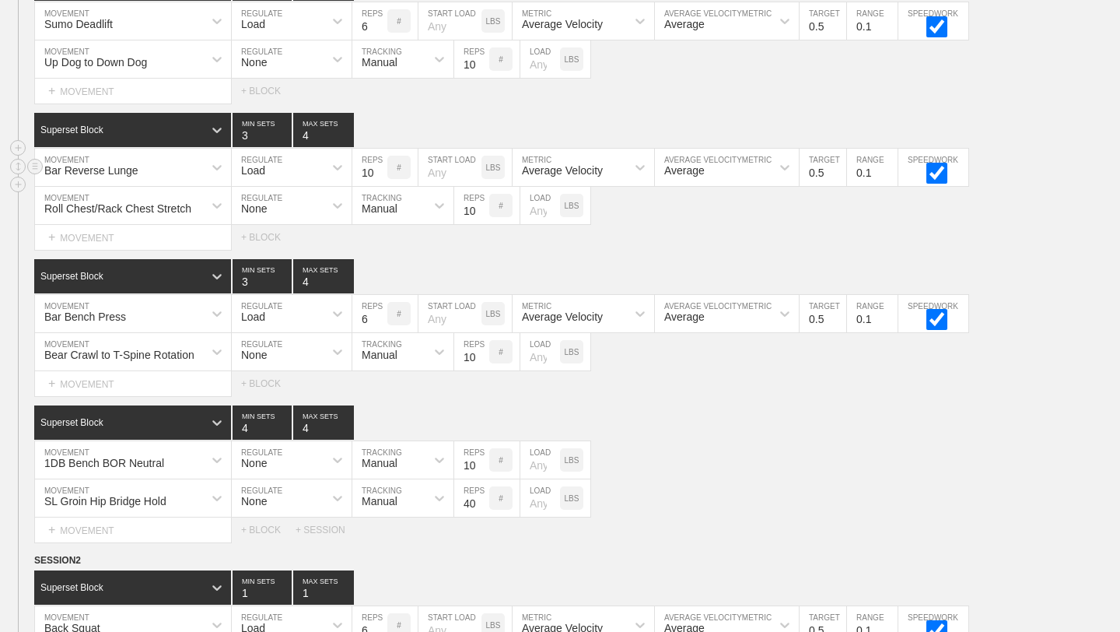
click at [1030, 166] on div "Bar Reverse Lunge MOVEMENT Load REGULATE 10 REPS # START LOAD LBS Average Veloc…" at bounding box center [560, 168] width 1120 height 38
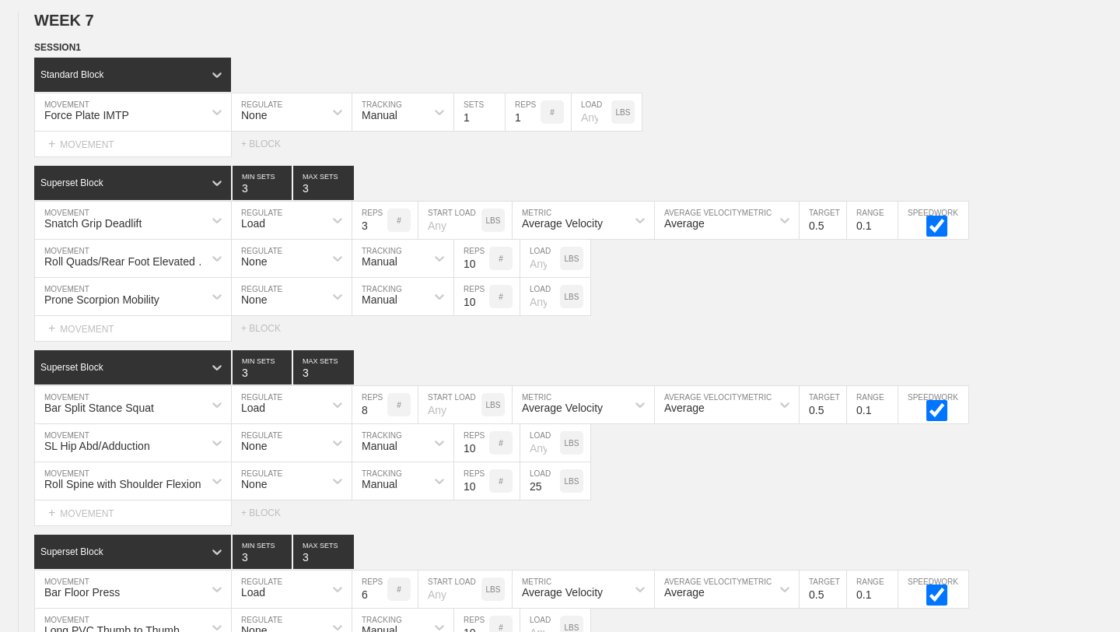
scroll to position [410, 0]
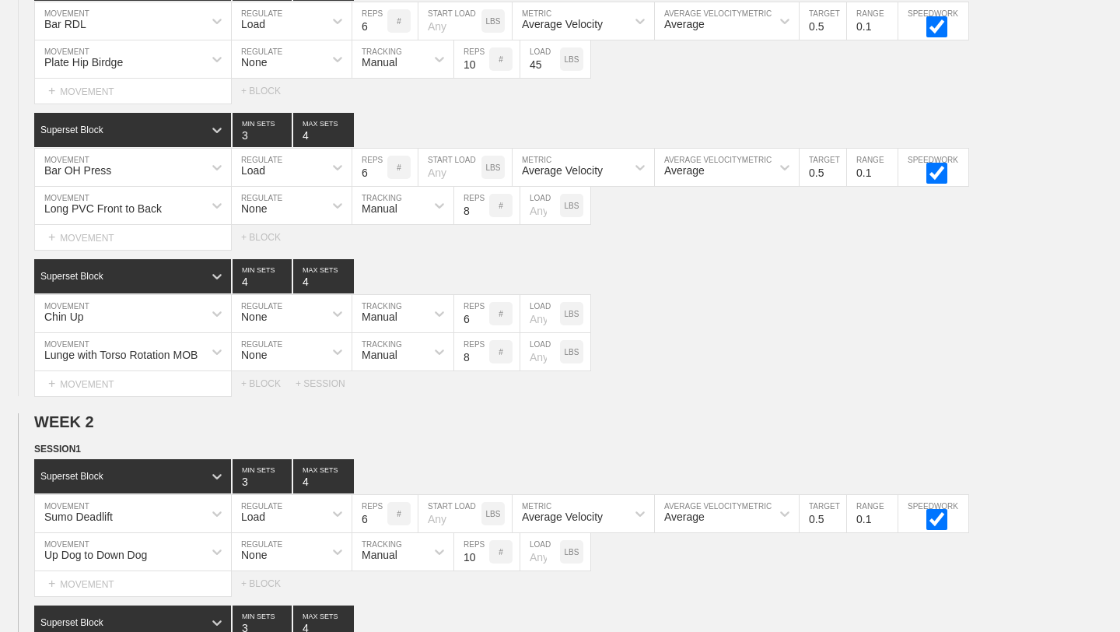
click at [1036, 369] on div "Lunge with Torso Rotation MOB MOVEMENT None REGULATE Manual TRACKING 8 REPS # L…" at bounding box center [560, 352] width 1120 height 38
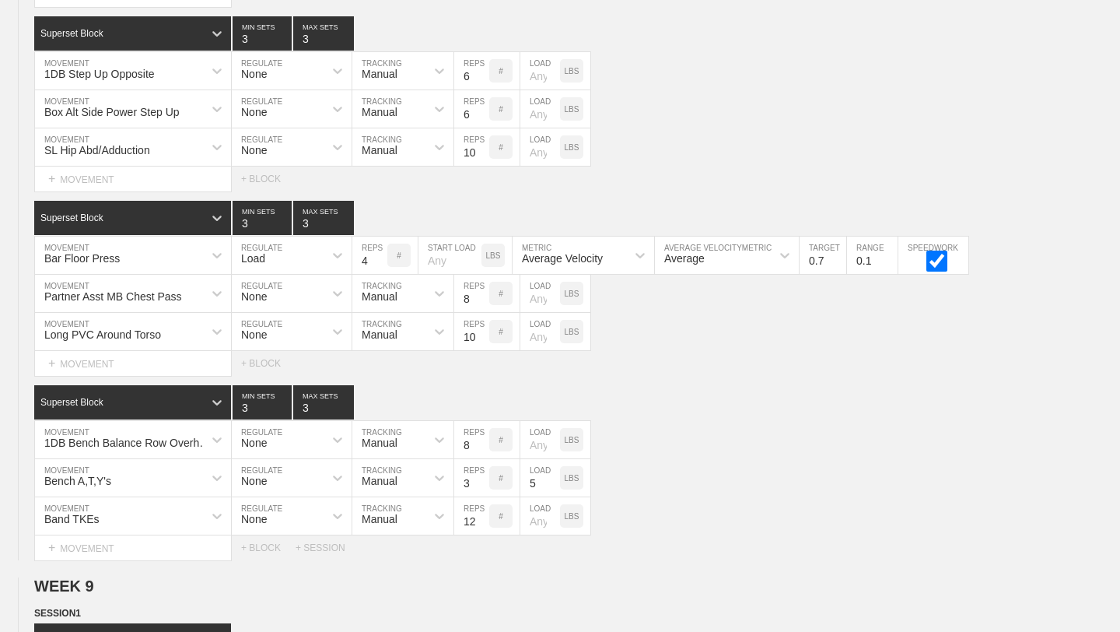
scroll to position [13845, 0]
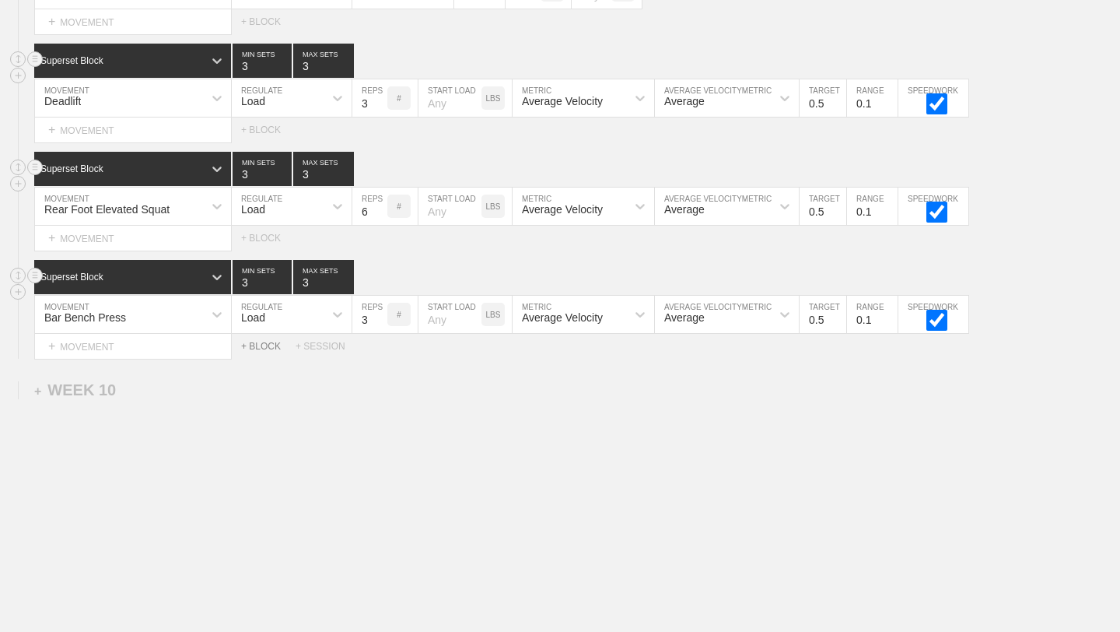
click at [261, 345] on div "+ BLOCK" at bounding box center [268, 346] width 54 height 11
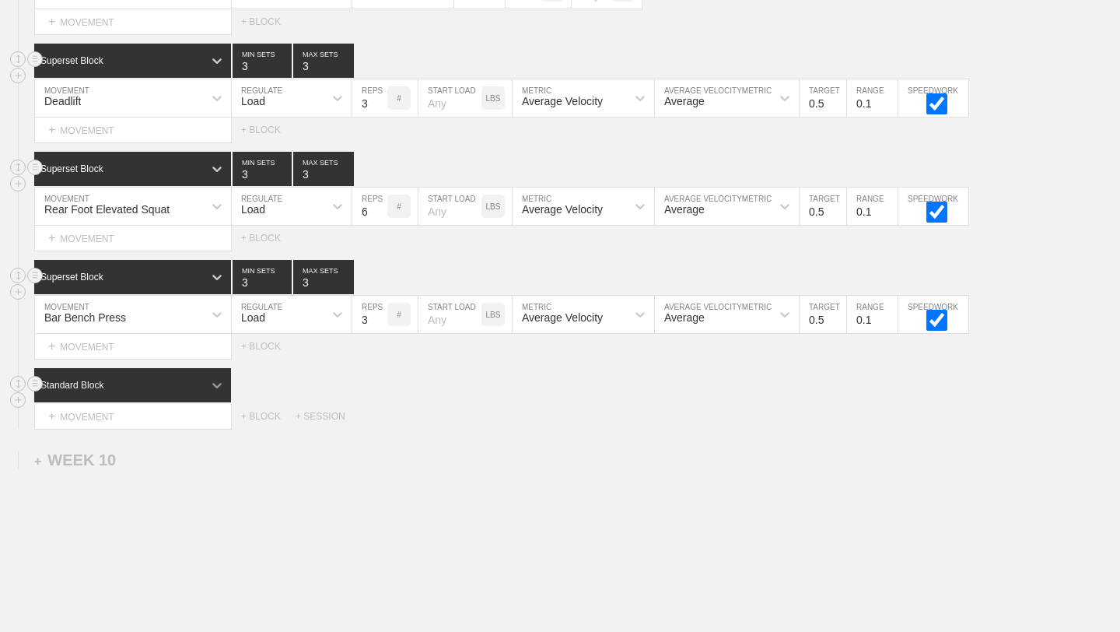
click at [222, 383] on icon at bounding box center [217, 385] width 16 height 16
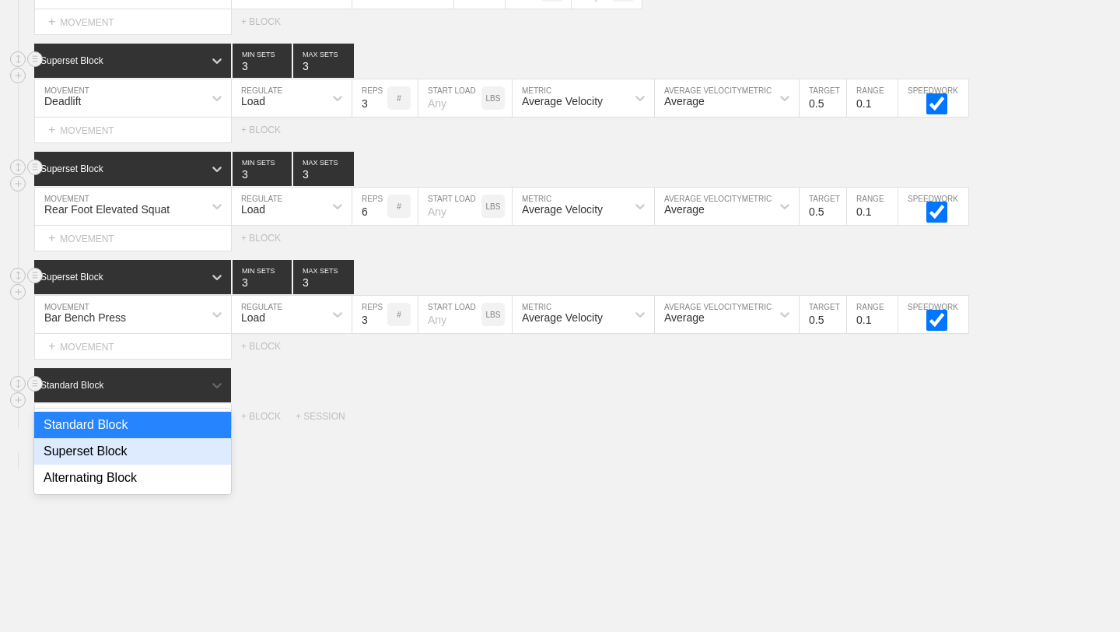
click at [150, 461] on div "Superset Block" at bounding box center [132, 451] width 197 height 26
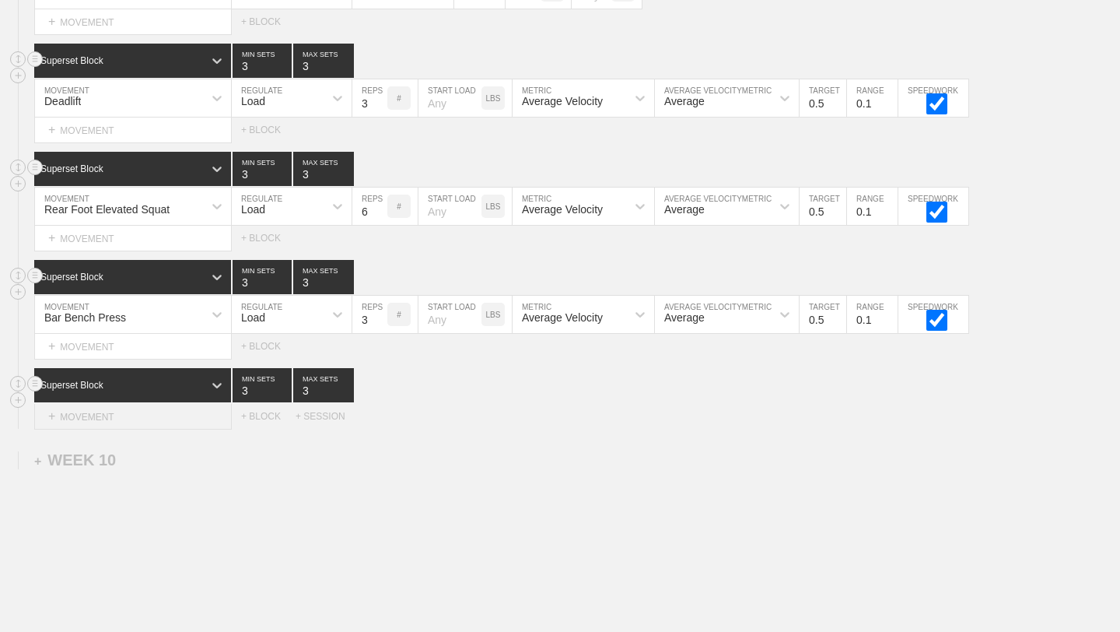
click at [145, 409] on div "+ MOVEMENT" at bounding box center [133, 417] width 198 height 26
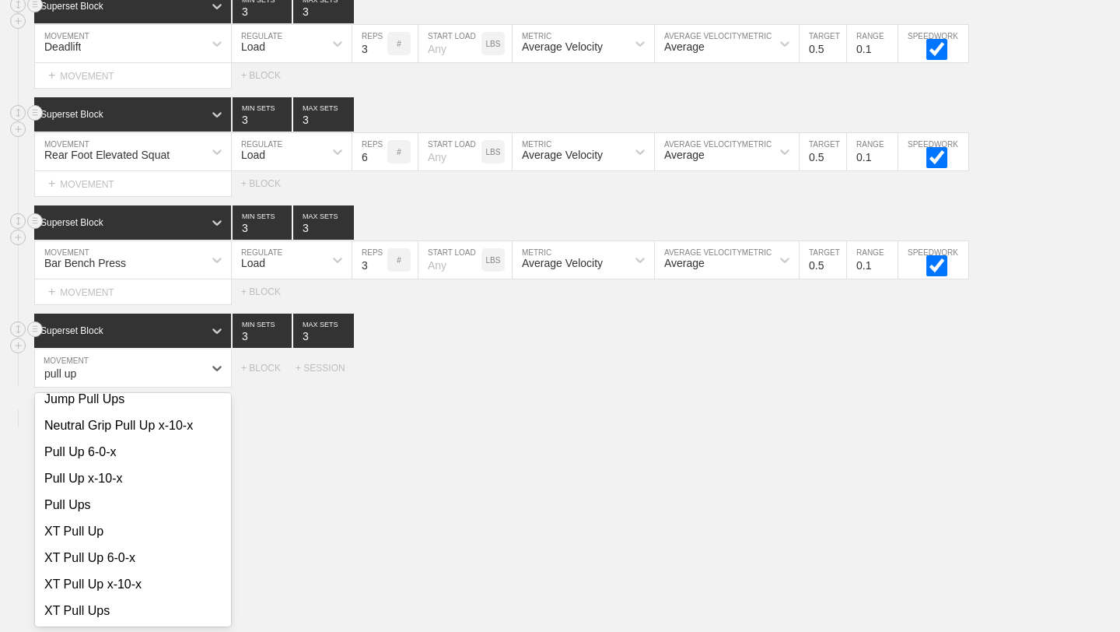
scroll to position [201, 0]
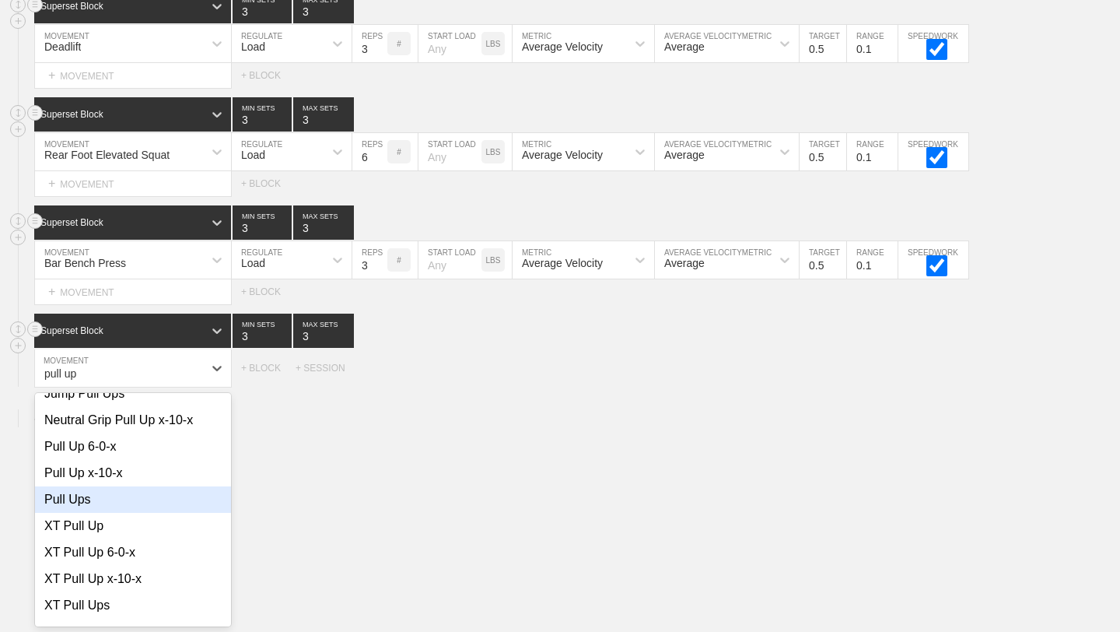
click at [95, 499] on div "Pull Ups" at bounding box center [133, 499] width 196 height 26
type input "pull up"
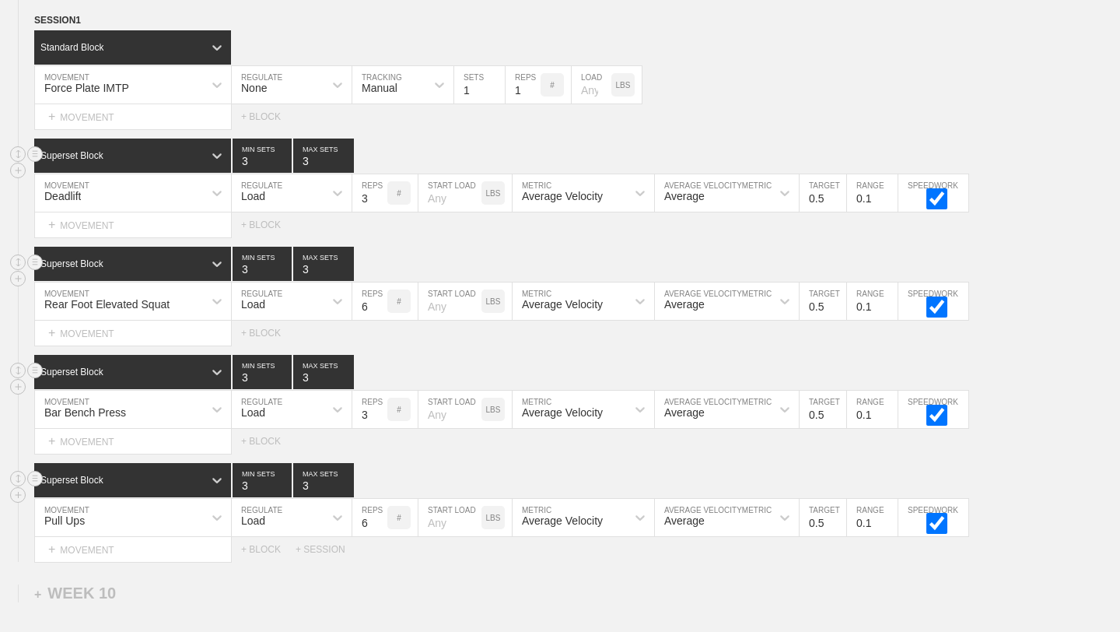
scroll to position [13953, 0]
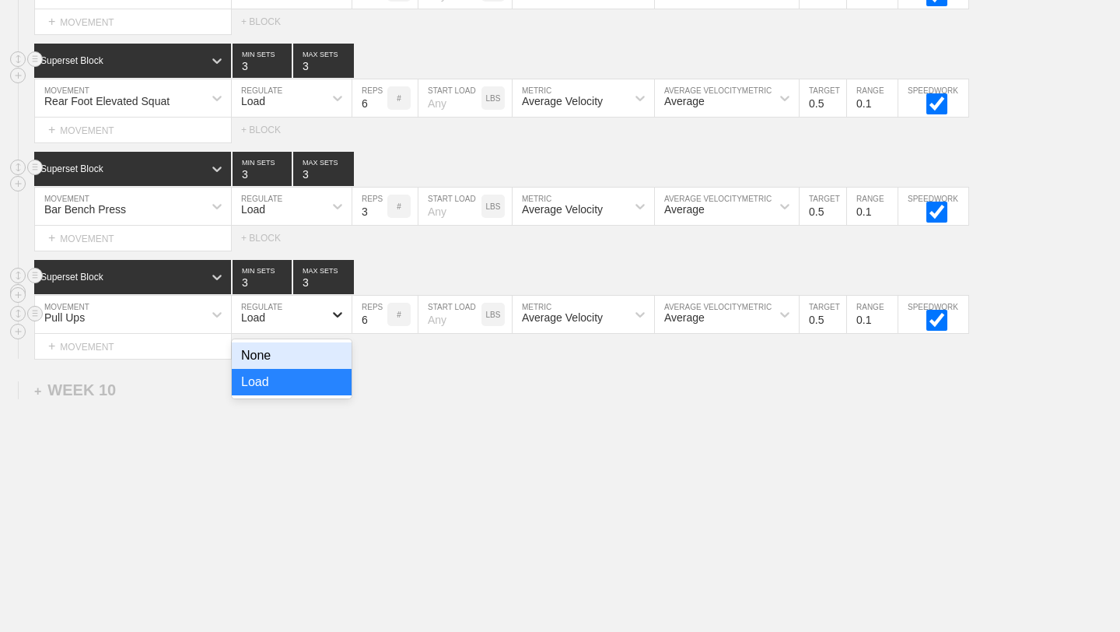
click at [342, 312] on icon at bounding box center [338, 314] width 16 height 16
click at [300, 359] on div "None" at bounding box center [292, 355] width 120 height 26
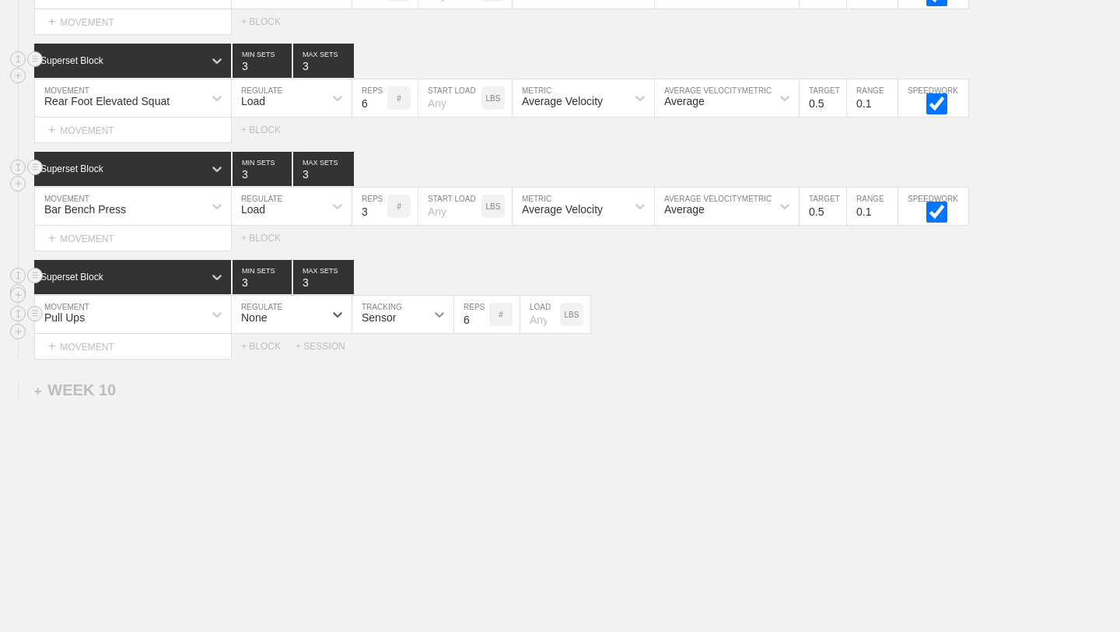
click at [431, 322] on div at bounding box center [439, 314] width 28 height 28
click at [418, 383] on div "Manual" at bounding box center [402, 382] width 101 height 26
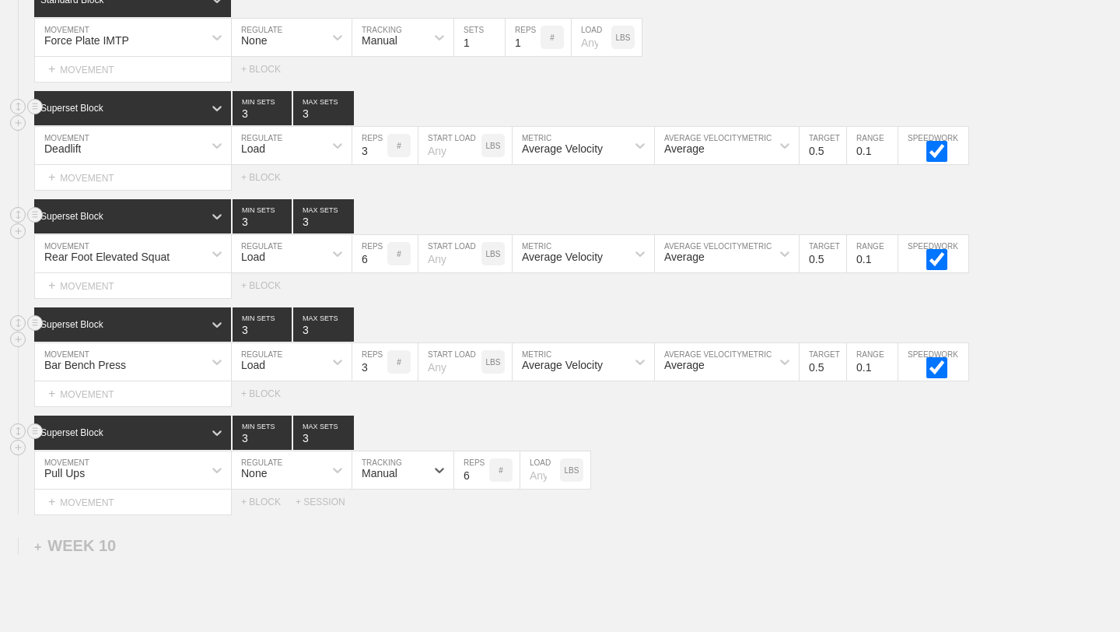
scroll to position [13794, 0]
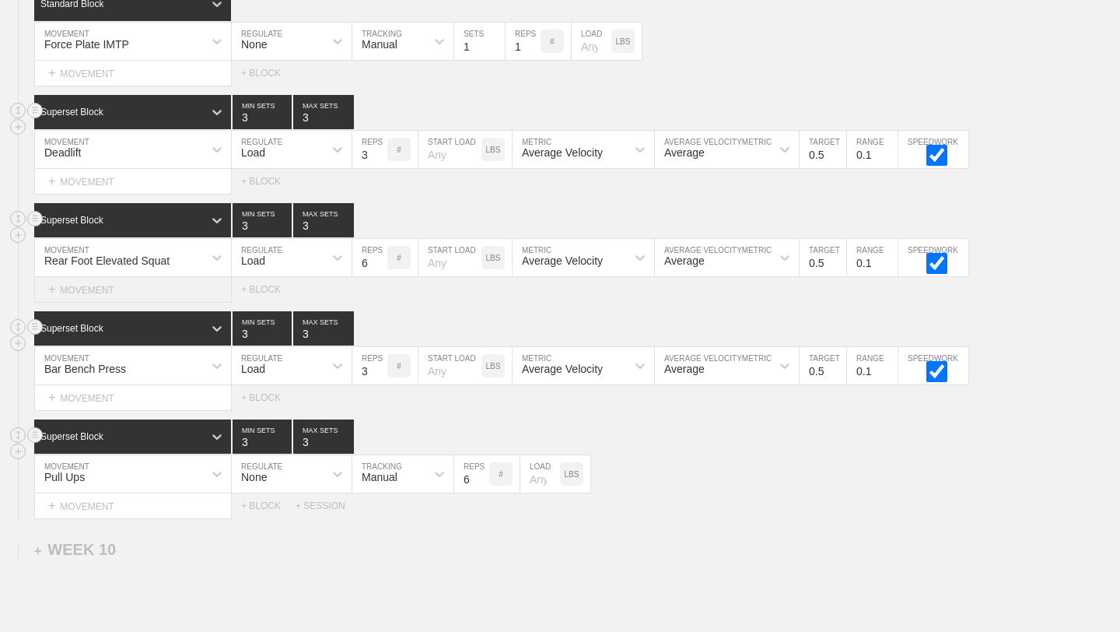
click at [187, 294] on div "+ MOVEMENT" at bounding box center [133, 290] width 198 height 26
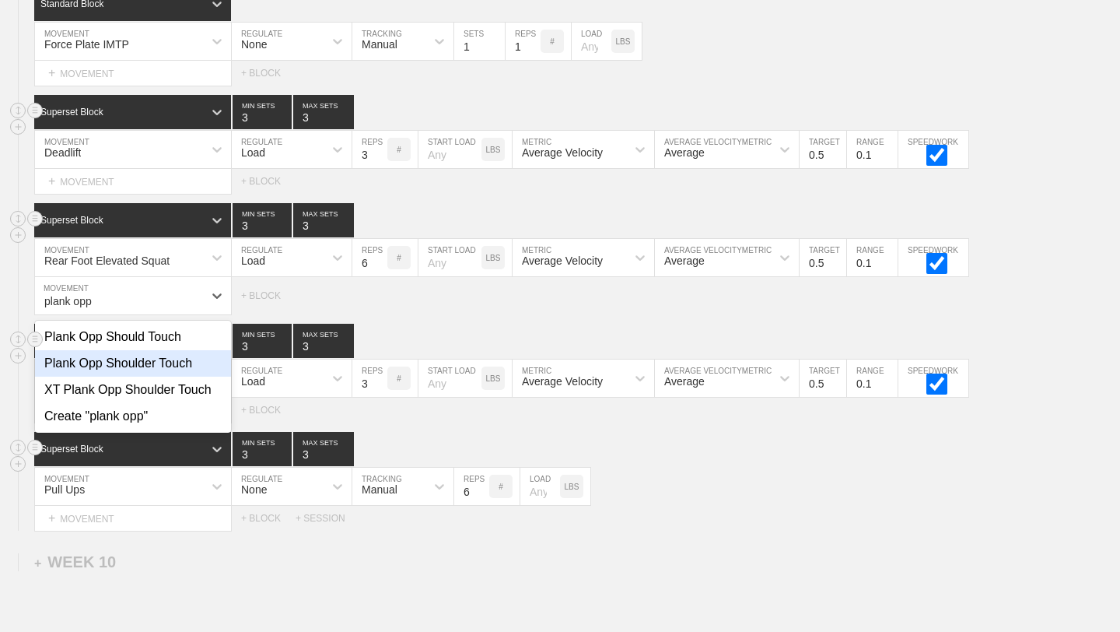
click at [189, 370] on div "Plank Opp Shoulder Touch" at bounding box center [133, 363] width 196 height 26
type input "plank opp"
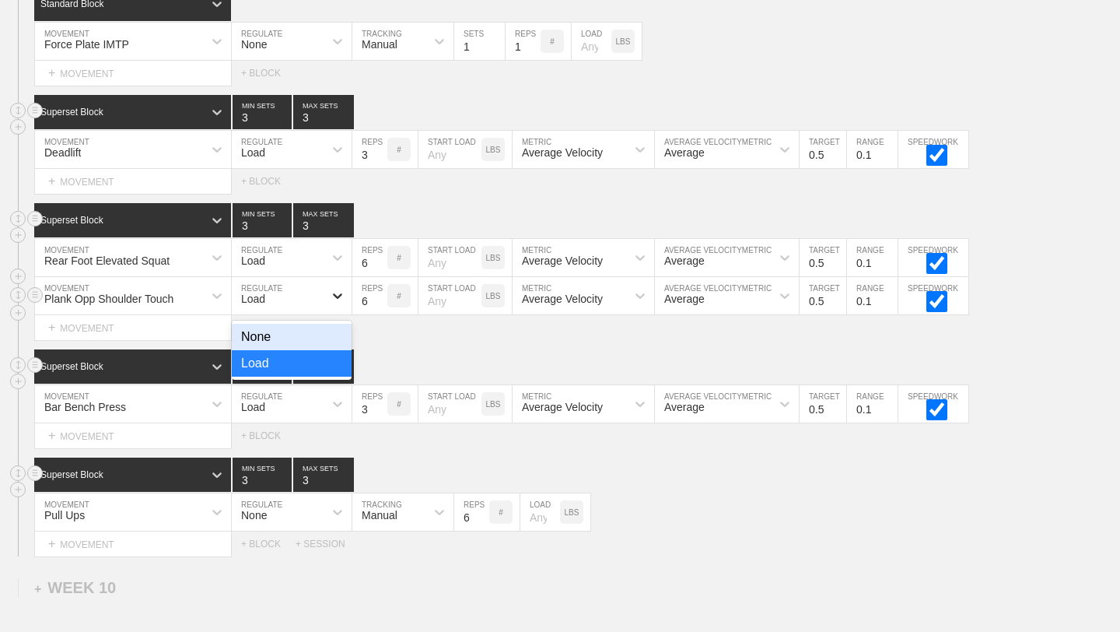
click at [341, 299] on icon at bounding box center [338, 296] width 16 height 16
click at [310, 339] on div "None" at bounding box center [292, 337] width 120 height 26
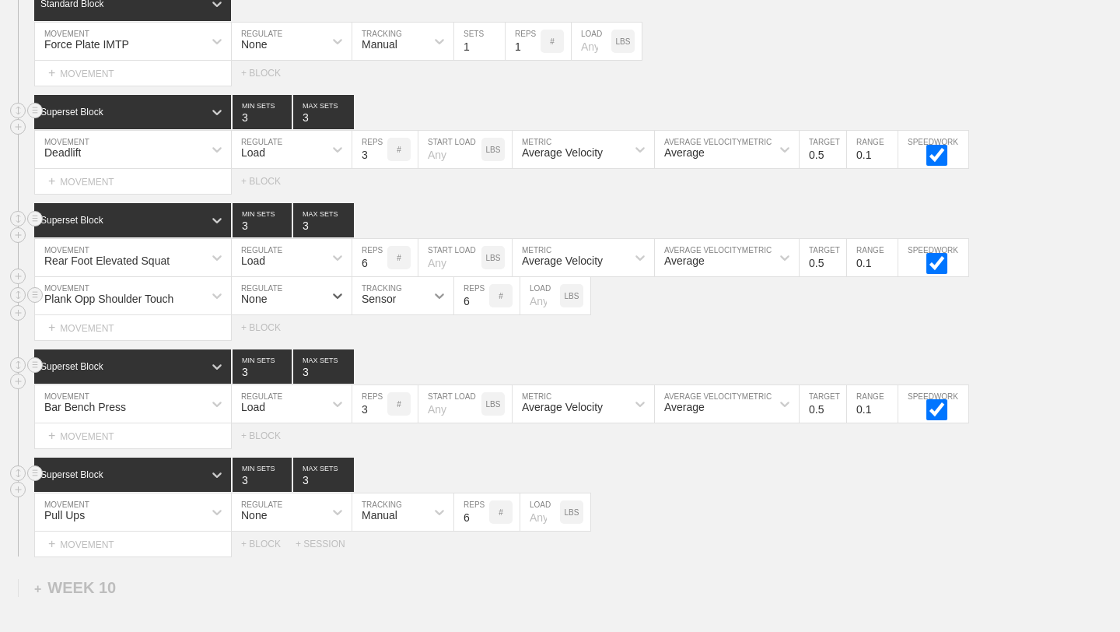
click at [445, 297] on icon at bounding box center [440, 296] width 16 height 16
click at [409, 359] on div "Manual" at bounding box center [402, 363] width 101 height 26
click at [482, 296] on input "7" at bounding box center [471, 295] width 35 height 37
click at [482, 296] on input "8" at bounding box center [471, 295] width 35 height 37
click at [482, 296] on input "9" at bounding box center [471, 295] width 35 height 37
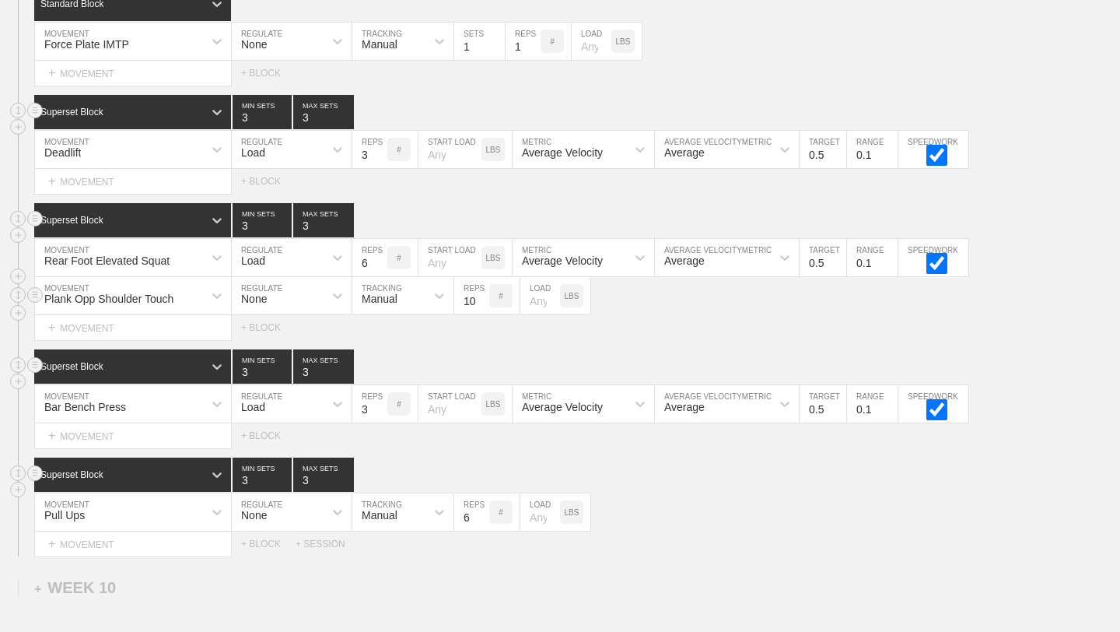
click at [482, 296] on input "10" at bounding box center [471, 295] width 35 height 37
click at [482, 296] on input "11" at bounding box center [471, 295] width 35 height 37
type input "12"
click at [482, 296] on input "12" at bounding box center [471, 295] width 35 height 37
click at [486, 330] on div "Select... MOVEMENT + MOVEMENT + BLOCK" at bounding box center [560, 327] width 1120 height 25
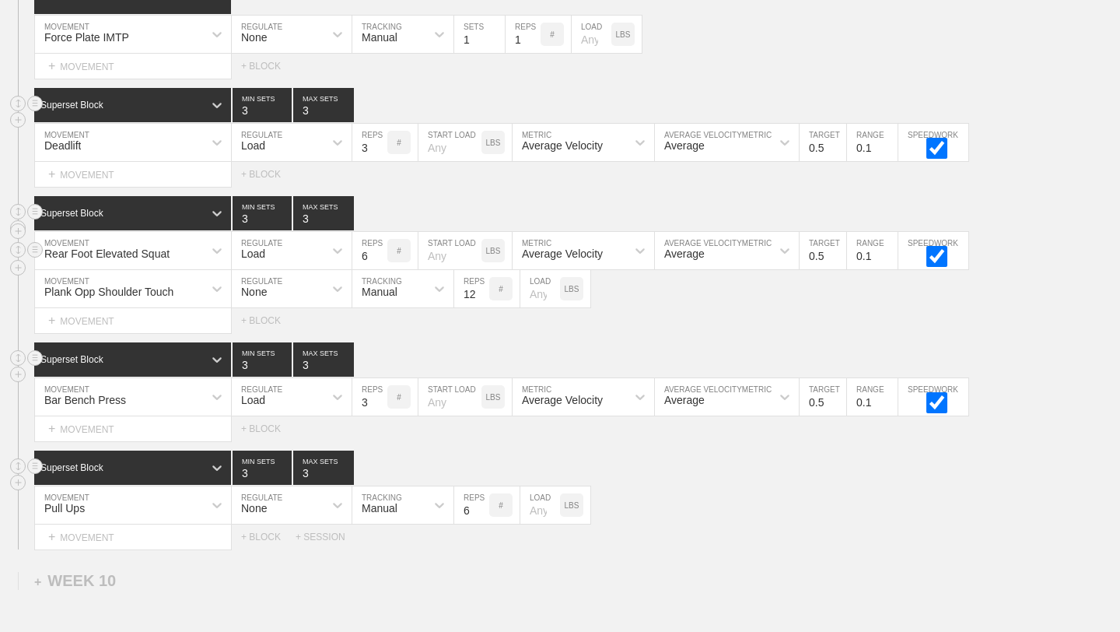
scroll to position [13796, 0]
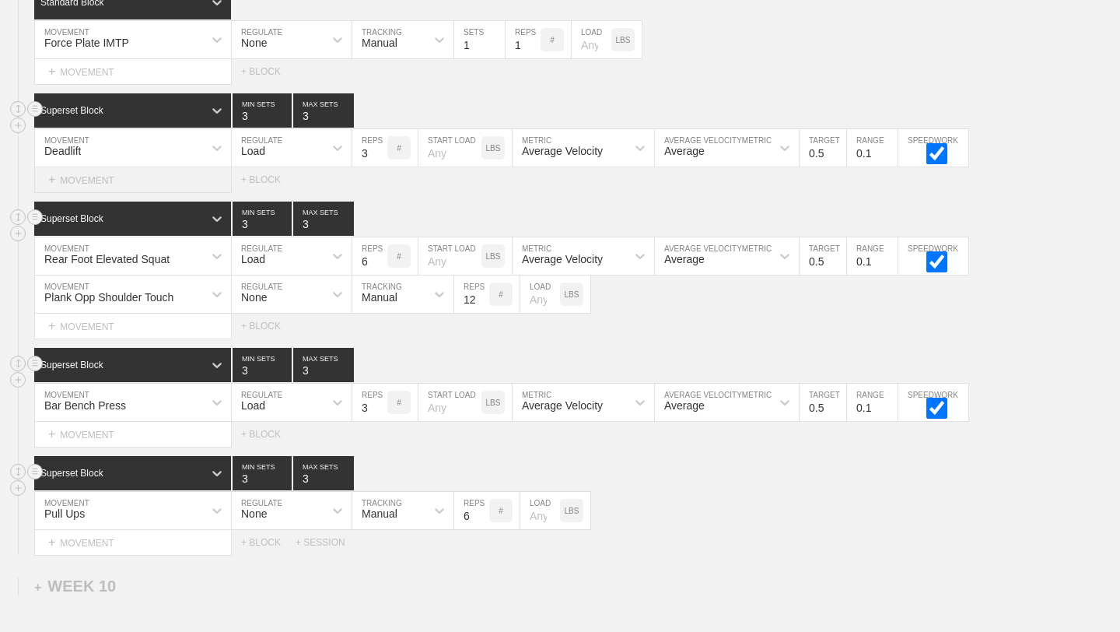
click at [199, 180] on div "+ MOVEMENT" at bounding box center [133, 180] width 198 height 26
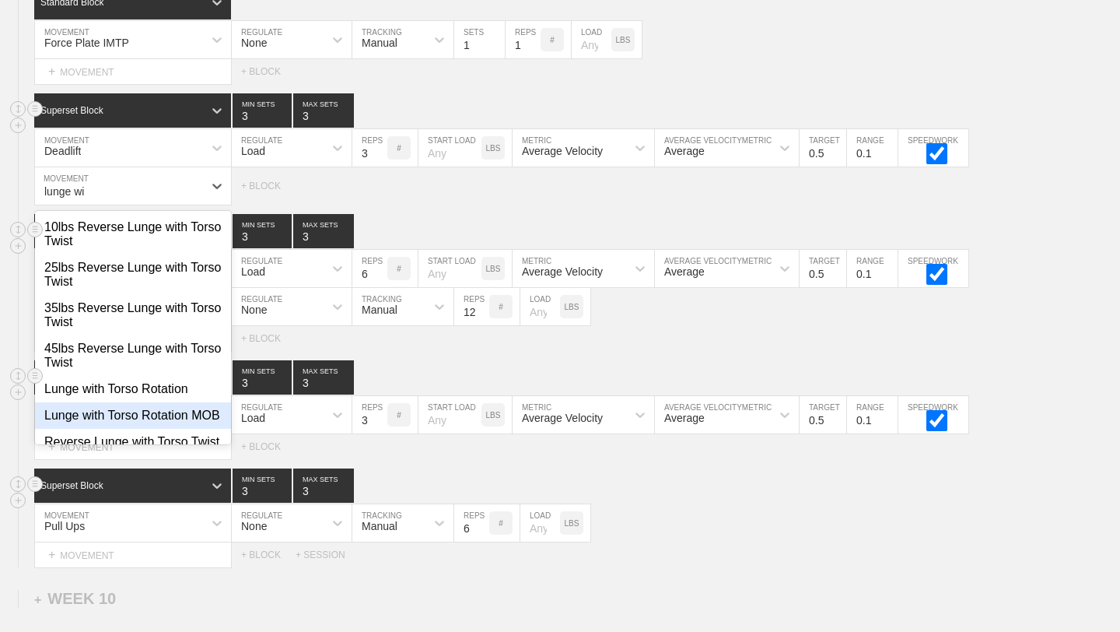
click at [132, 413] on div "Lunge with Torso Rotation MOB" at bounding box center [133, 415] width 196 height 26
type input "lunge wi"
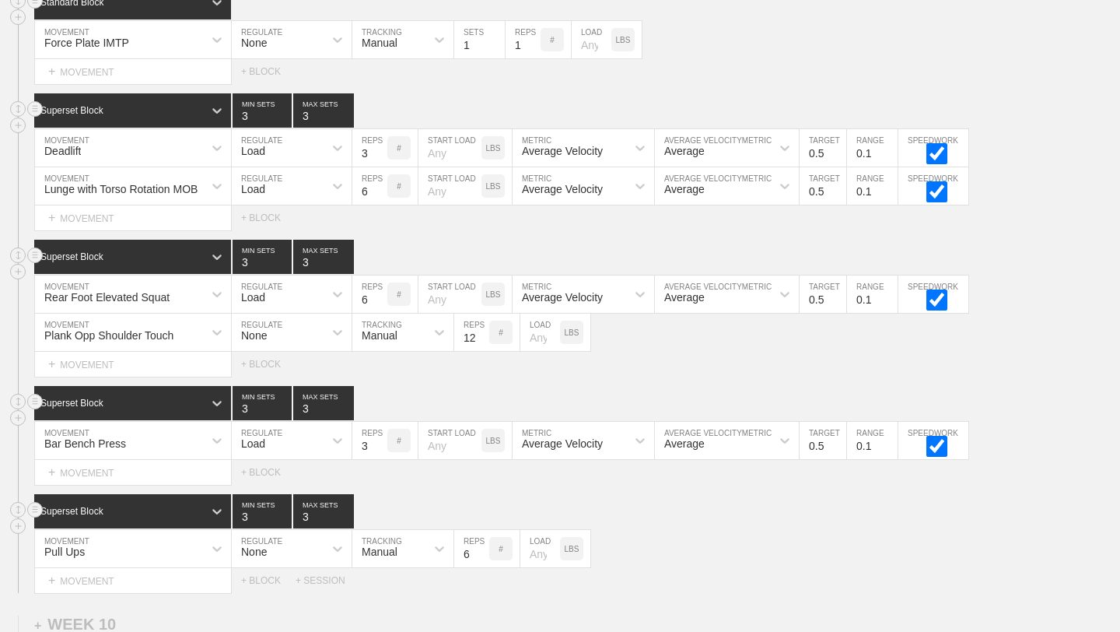
scroll to position [448, 0]
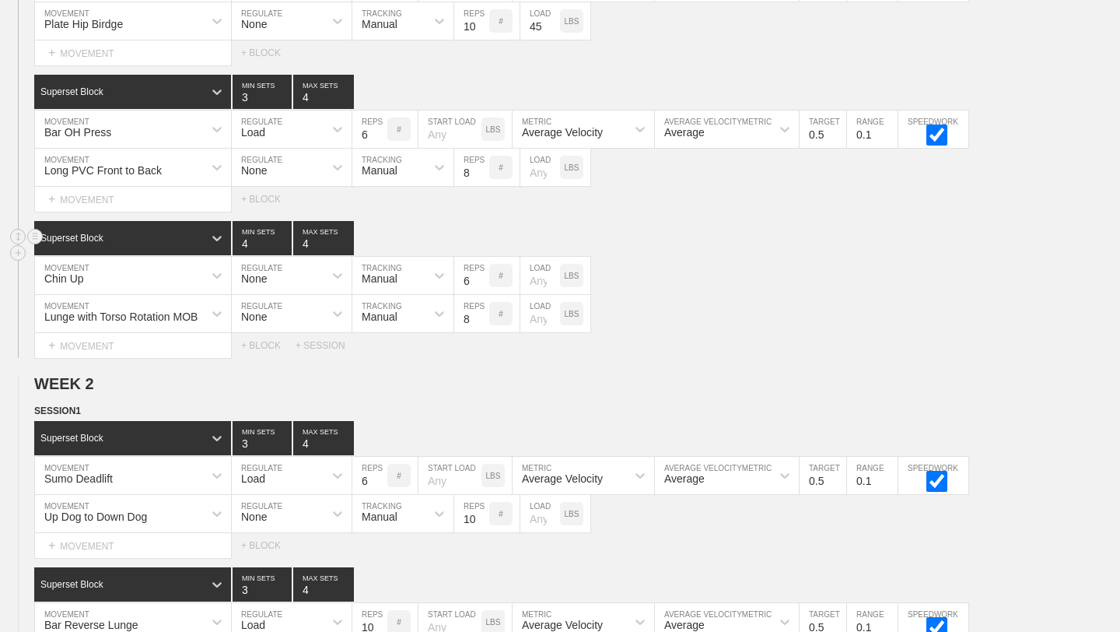
click at [846, 233] on div "Superset Block 4 MIN SETS 4 MAX SETS" at bounding box center [577, 238] width 1086 height 34
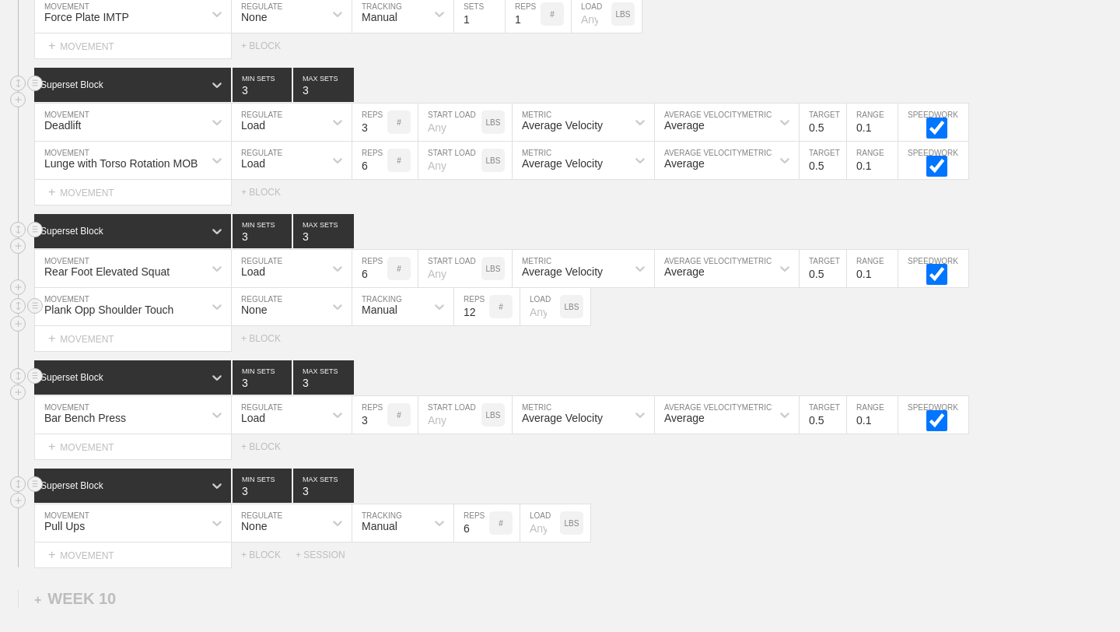
scroll to position [13820, 0]
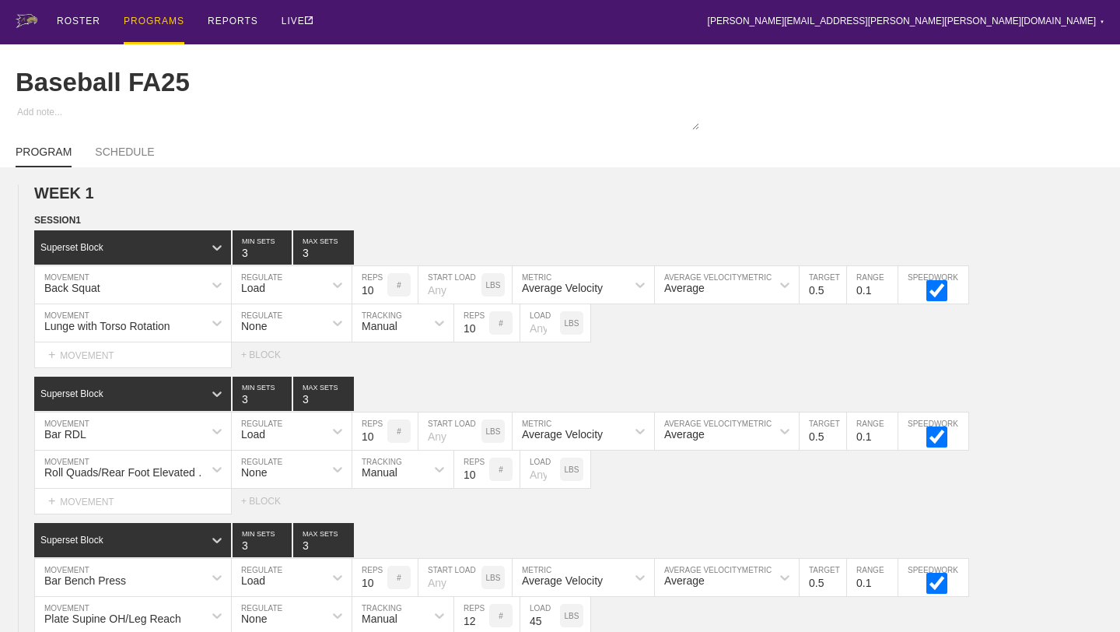
click at [154, 23] on div "PROGRAMS" at bounding box center [154, 22] width 61 height 44
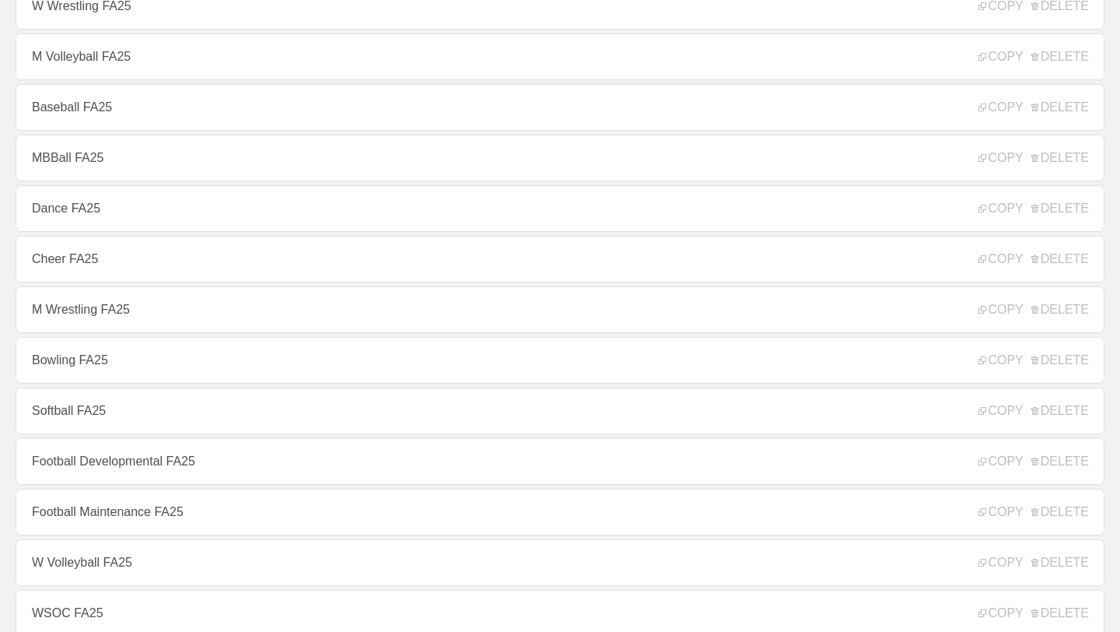
scroll to position [197, 0]
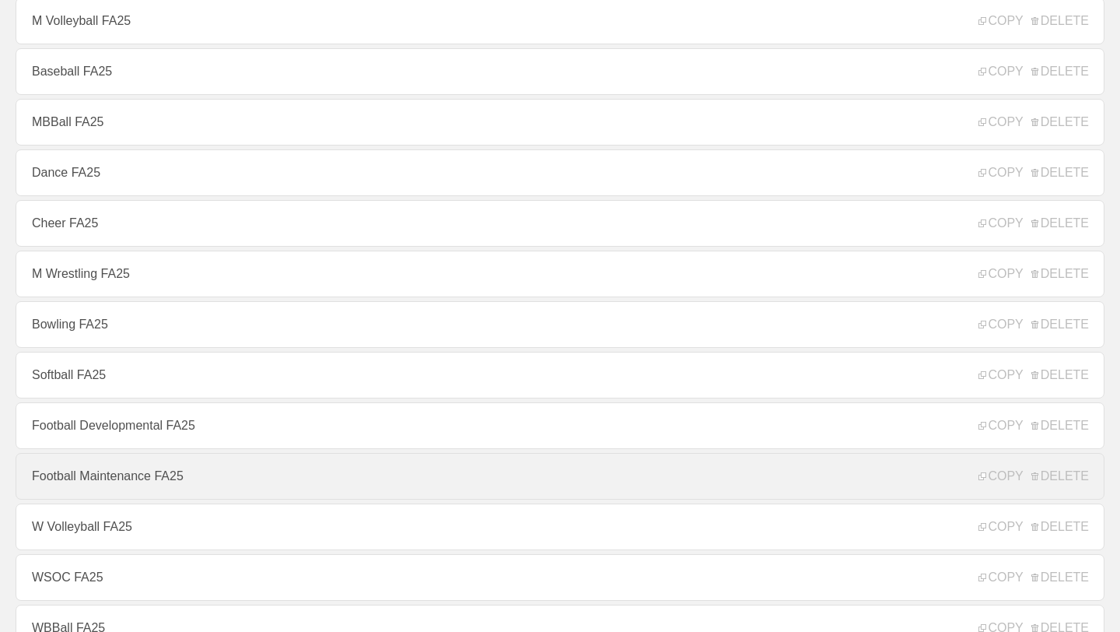
click at [187, 480] on link "Football Maintenance FA25" at bounding box center [560, 476] width 1089 height 47
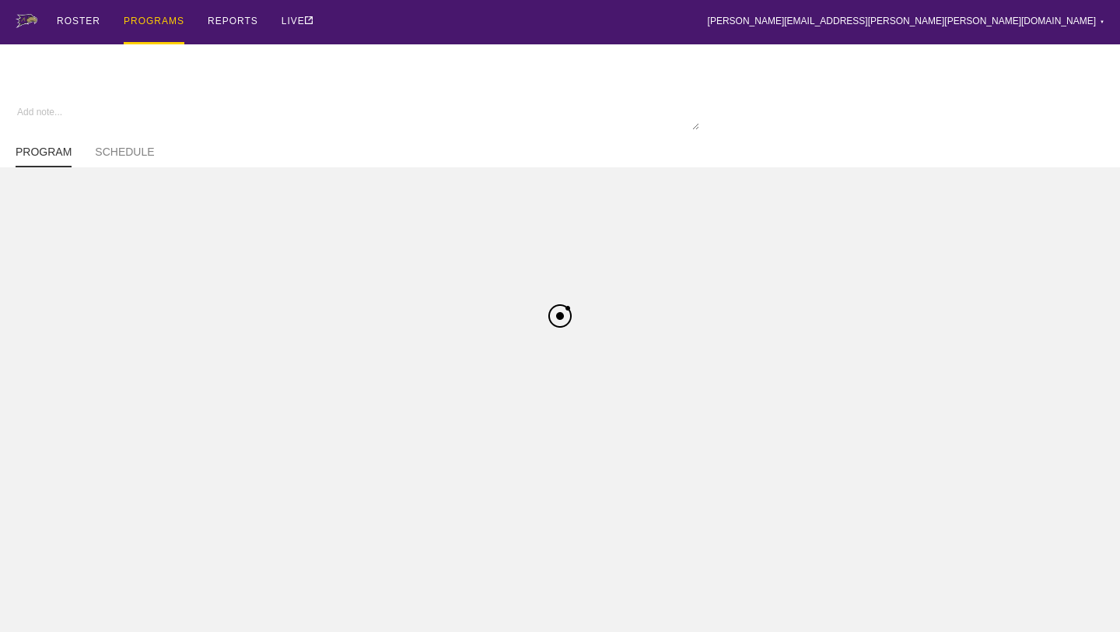
type textarea "x"
type input "Football Maintenance FA25"
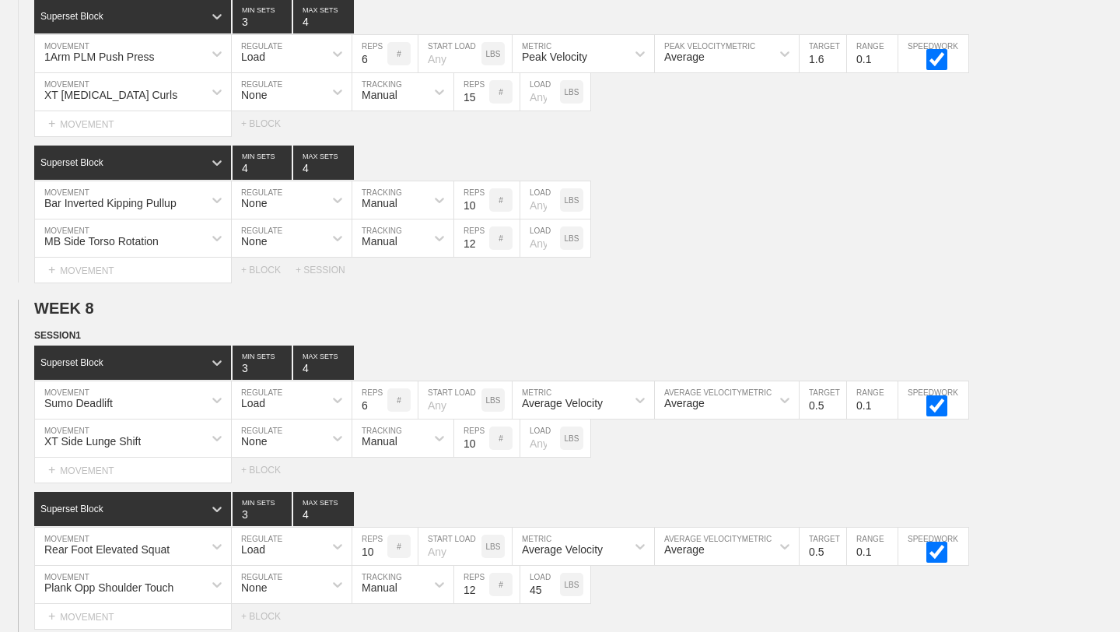
scroll to position [7979, 0]
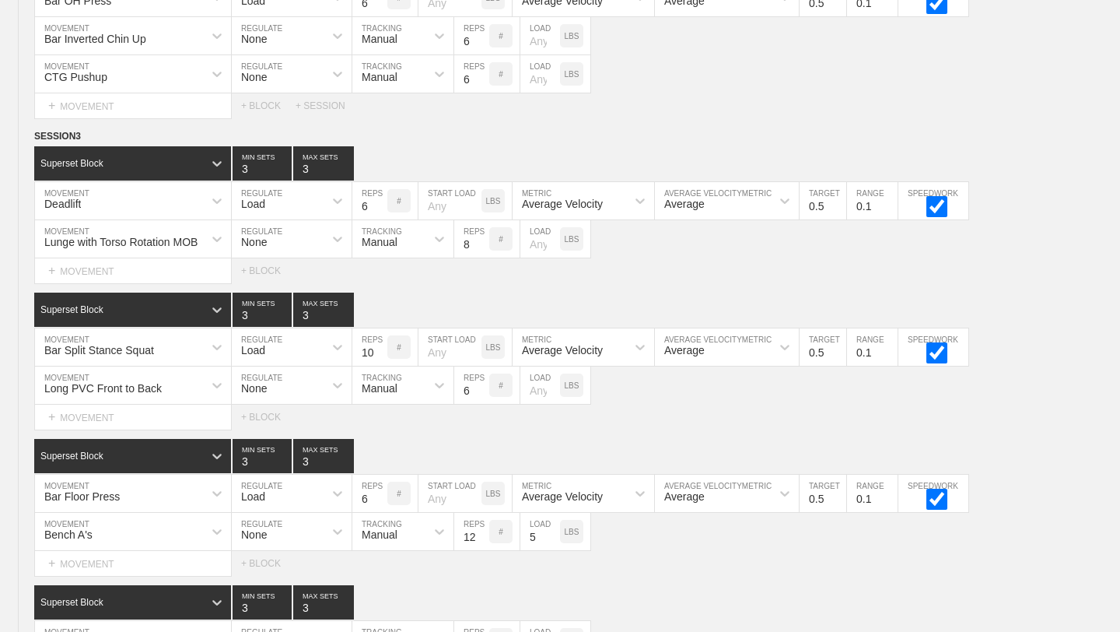
scroll to position [2104, 0]
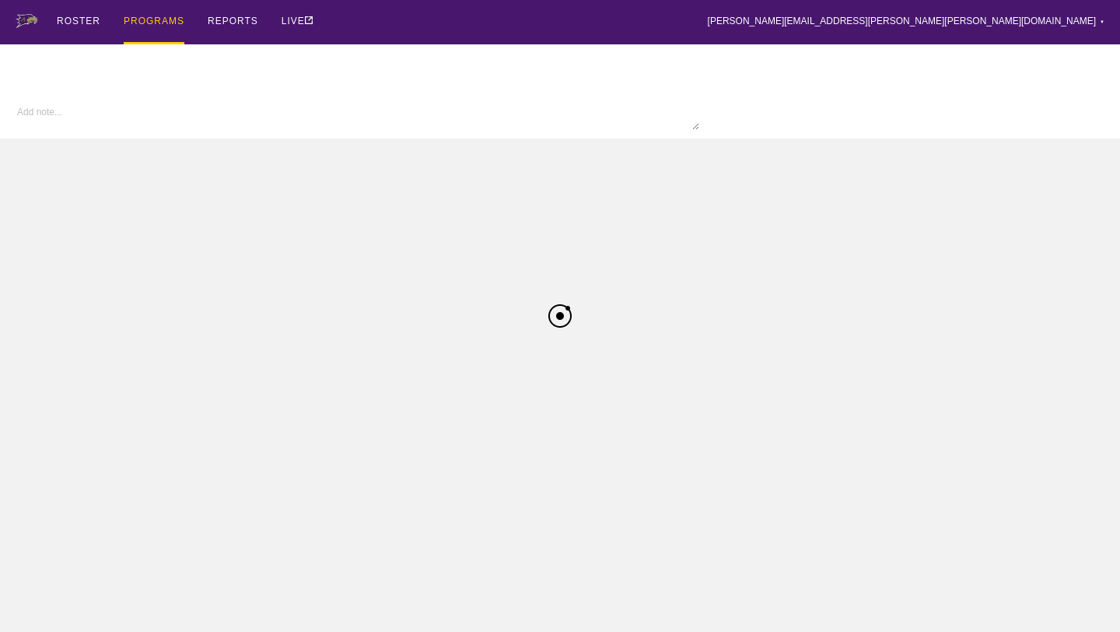
type textarea "x"
type input "W Volleyball FA25"
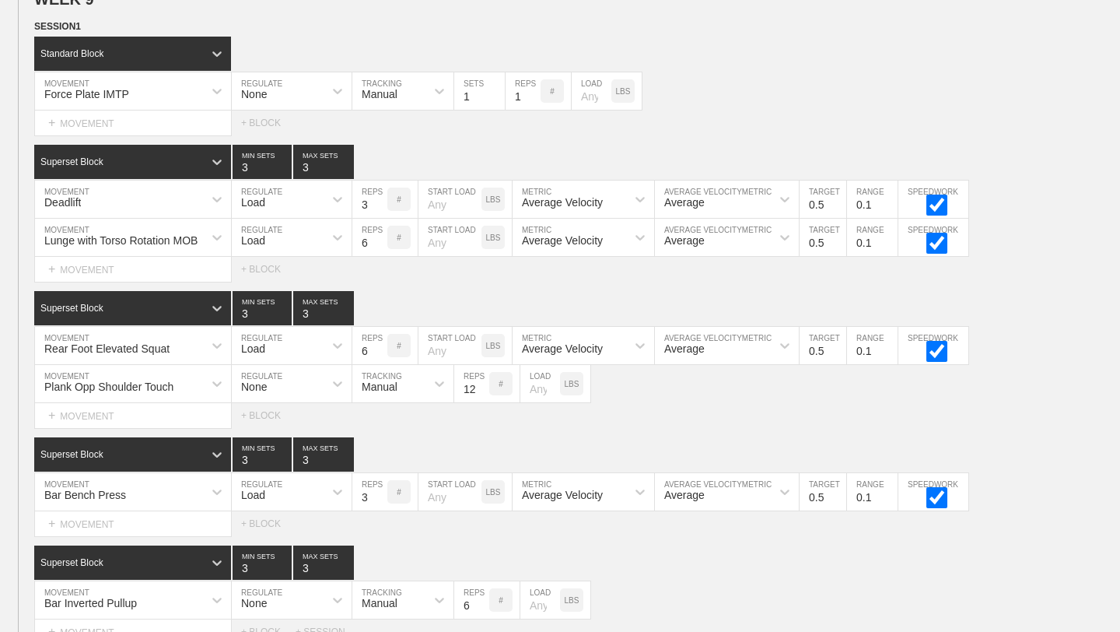
scroll to position [13738, 0]
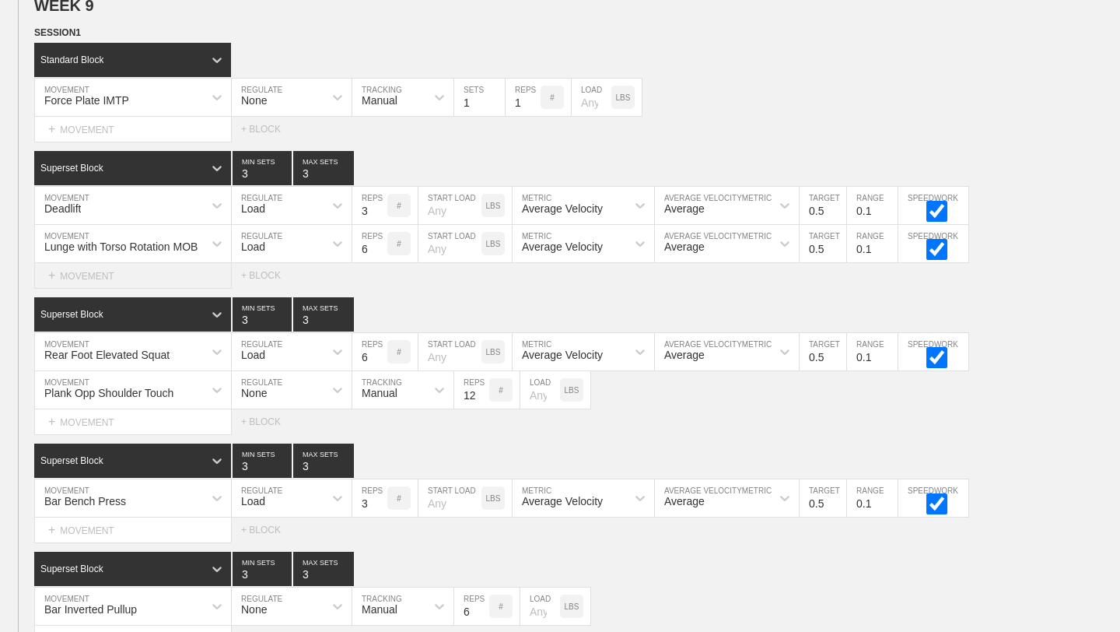
click at [199, 275] on div "+ MOVEMENT" at bounding box center [133, 276] width 198 height 26
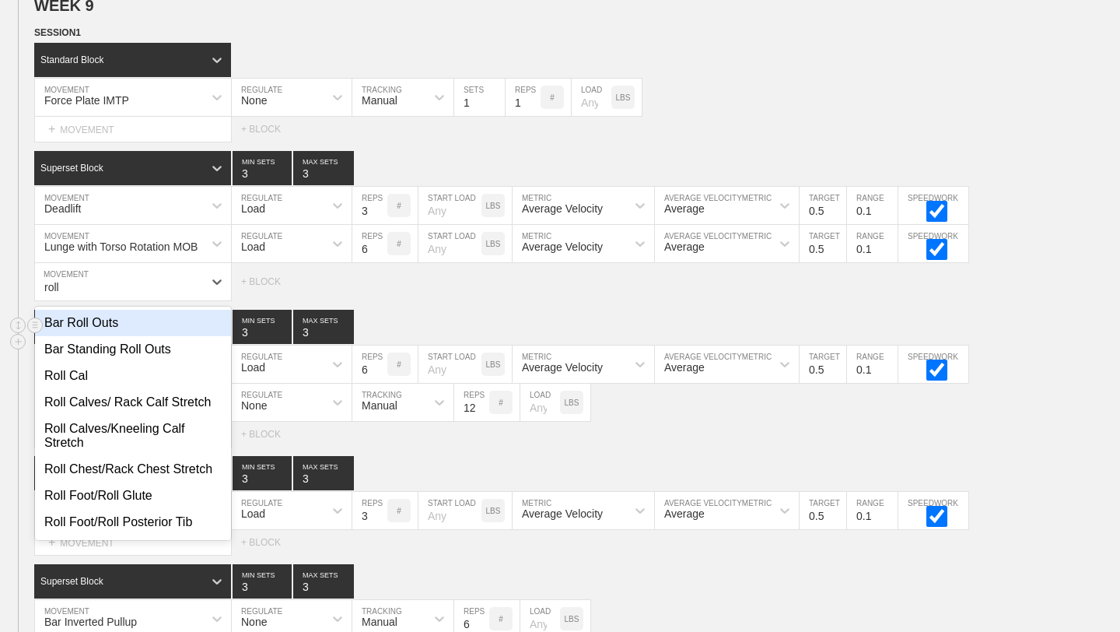
type input "roll"
click at [433, 334] on div "Superset Block 3 MIN SETS 3 MAX SETS DUPLICATE INSERT MOVEMENT AFTER DELETE Rea…" at bounding box center [560, 378] width 1120 height 137
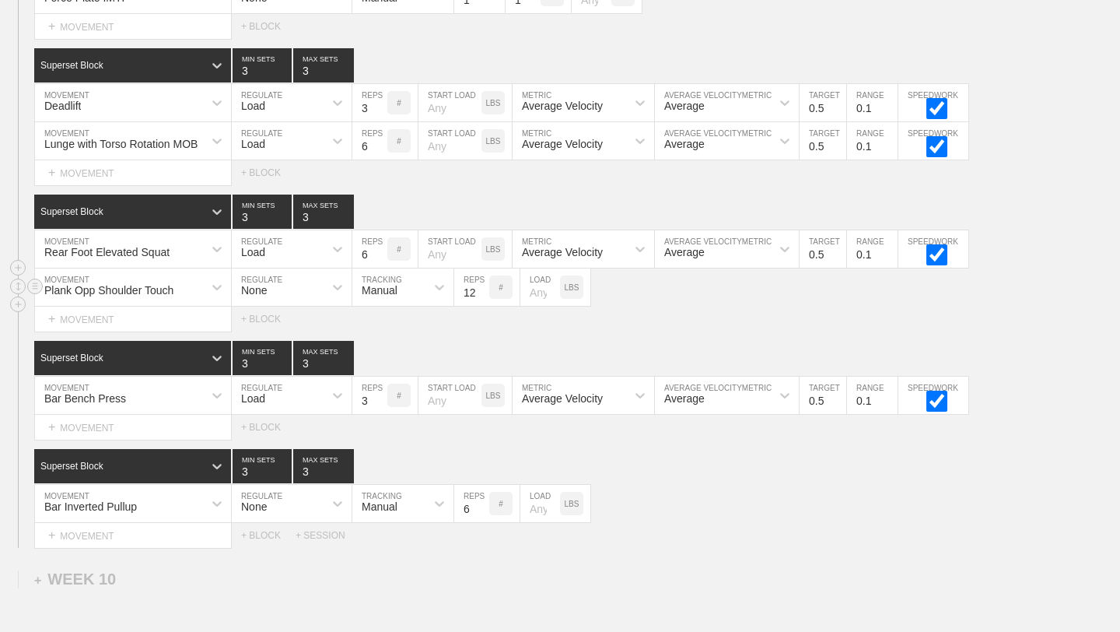
scroll to position [13844, 0]
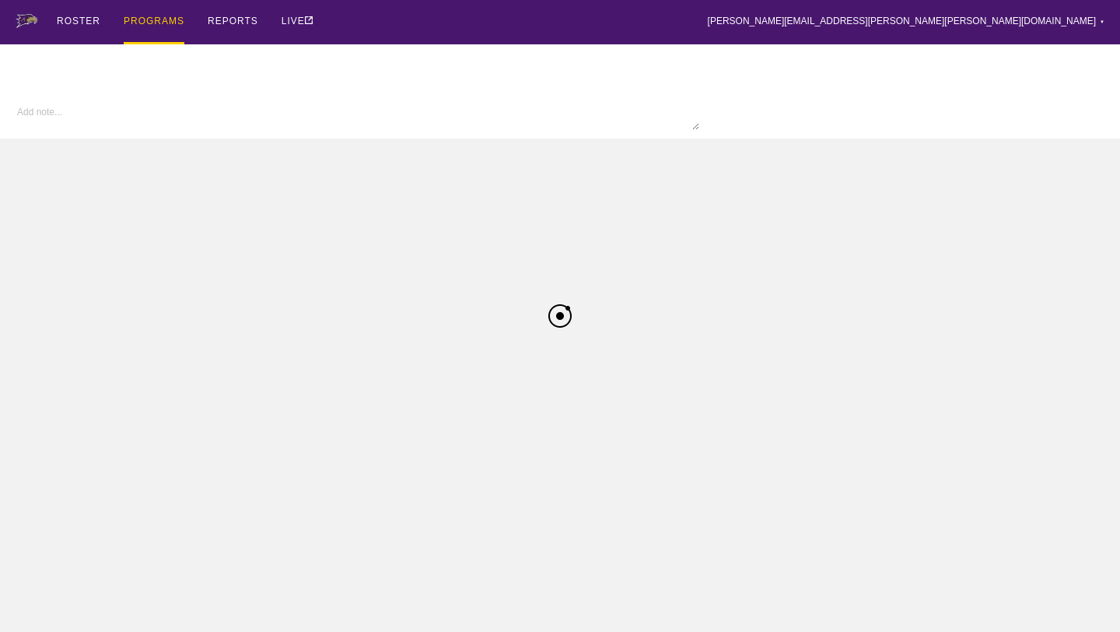
type textarea "x"
type input "W Volleyball FA25"
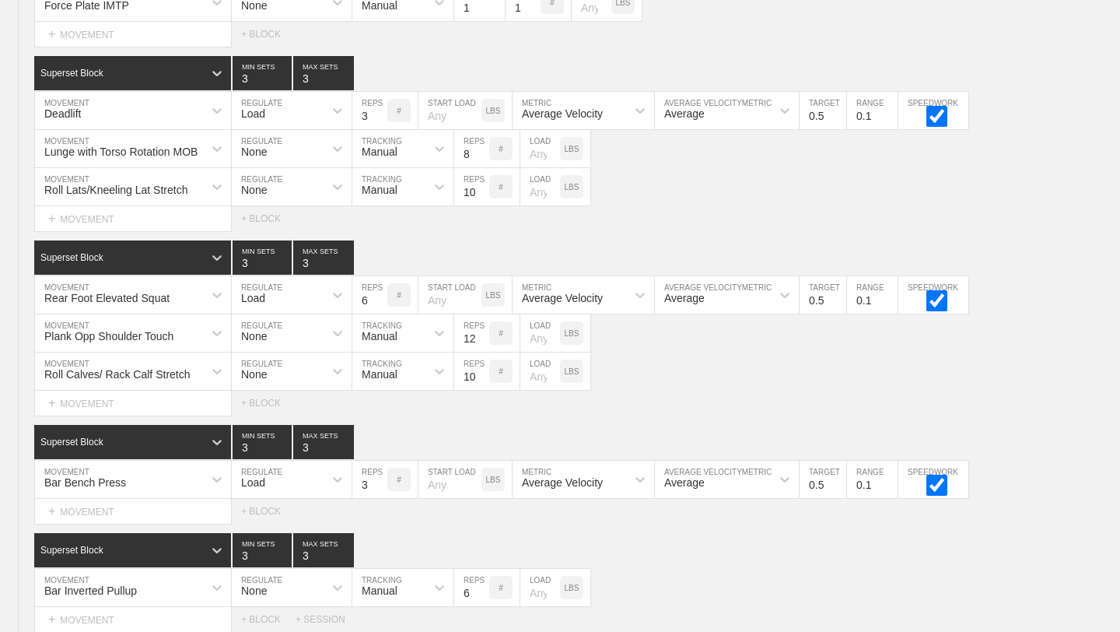
scroll to position [13844, 0]
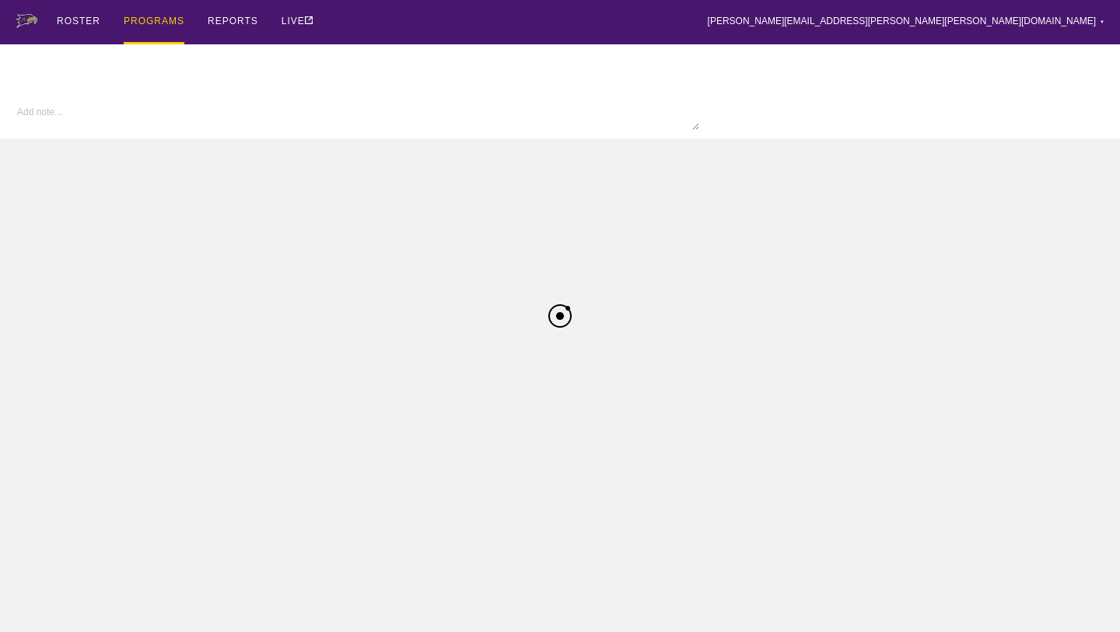
type textarea "x"
type input "W Volleyball FA25"
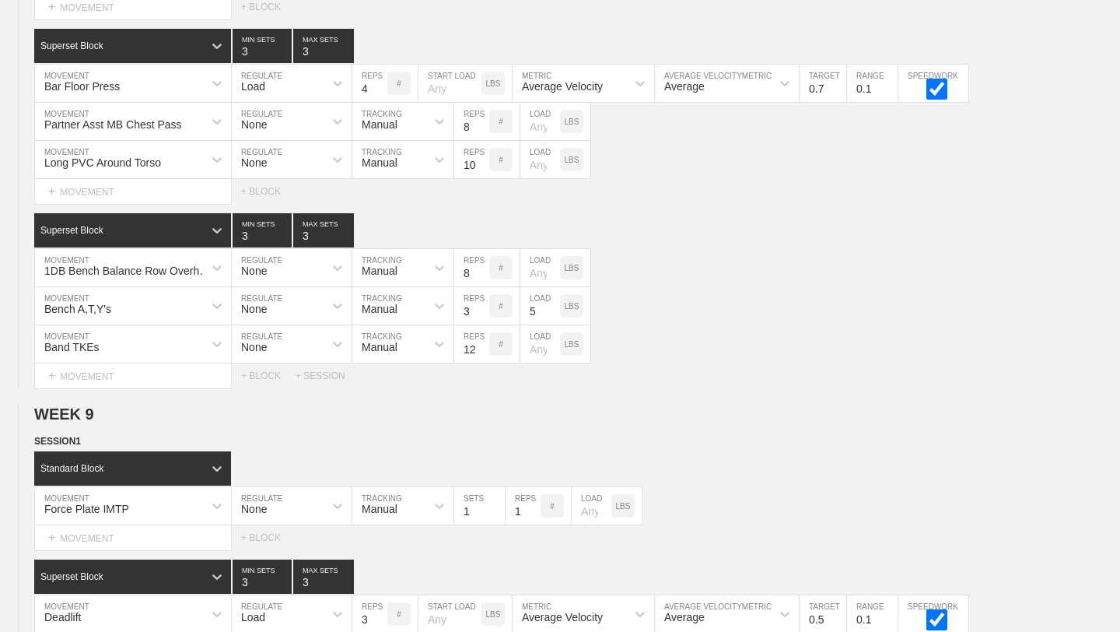
scroll to position [14144, 0]
